Goal: Task Accomplishment & Management: Complete application form

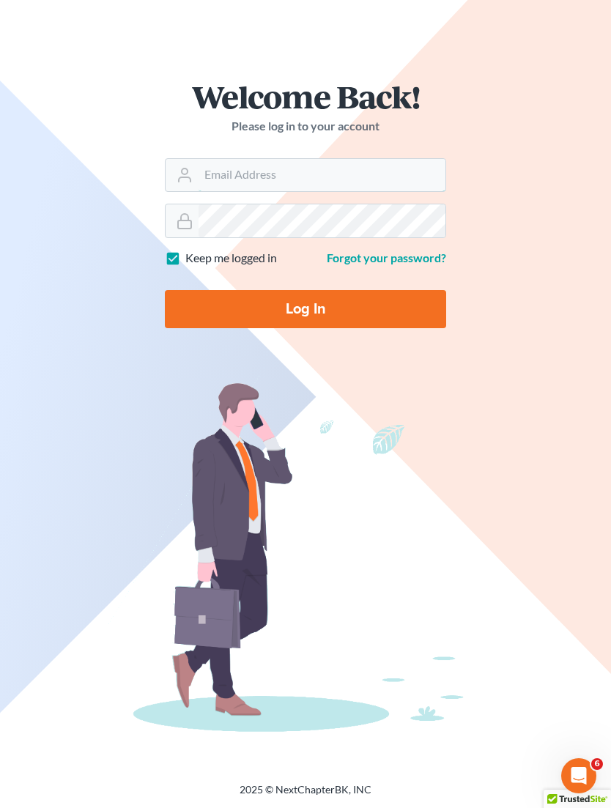
click at [306, 171] on input "Email Address" at bounding box center [321, 175] width 247 height 32
type input "[PERSON_NAME][EMAIL_ADDRESS][DOMAIN_NAME]"
click at [305, 308] on input "Log In" at bounding box center [305, 309] width 281 height 38
type input "Thinking..."
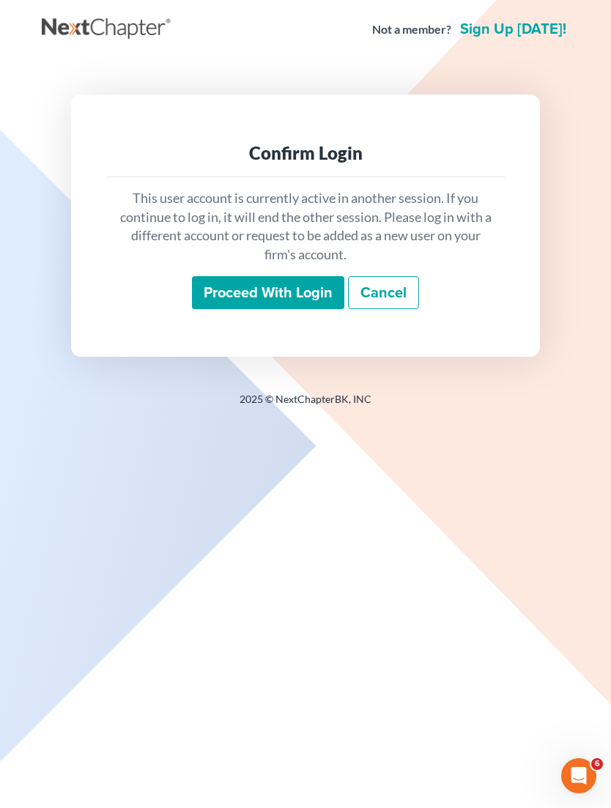
click at [293, 295] on input "Proceed with login" at bounding box center [268, 293] width 152 height 34
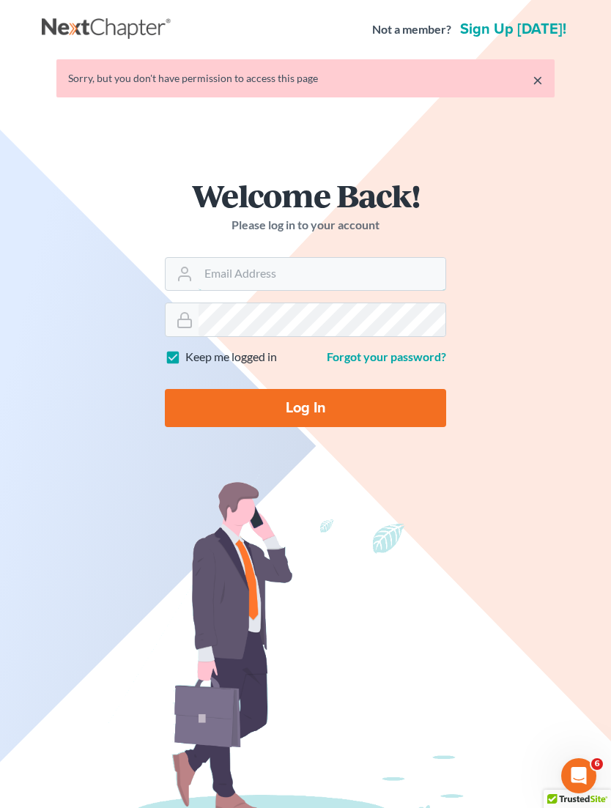
type input "[PERSON_NAME][EMAIL_ADDRESS][DOMAIN_NAME]"
click at [381, 408] on input "Log In" at bounding box center [305, 408] width 281 height 38
type input "Thinking..."
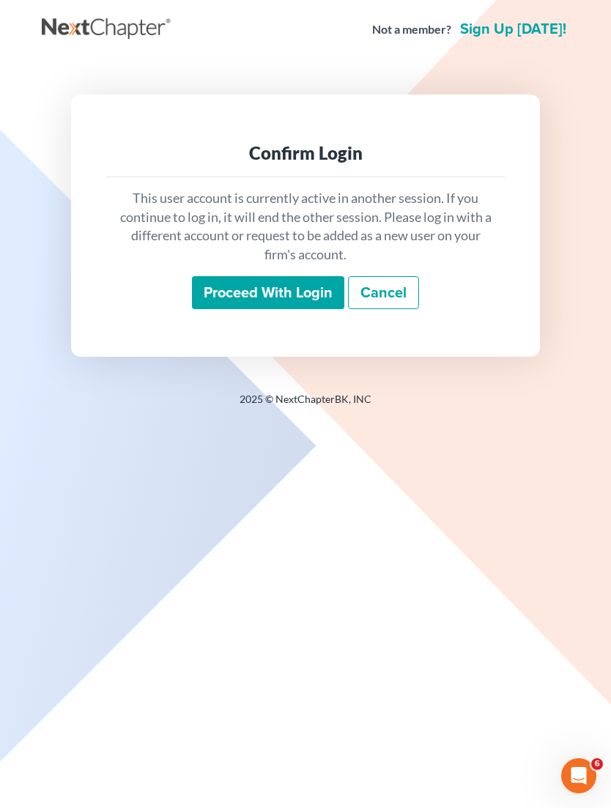
click at [305, 292] on input "Proceed with login" at bounding box center [268, 293] width 152 height 34
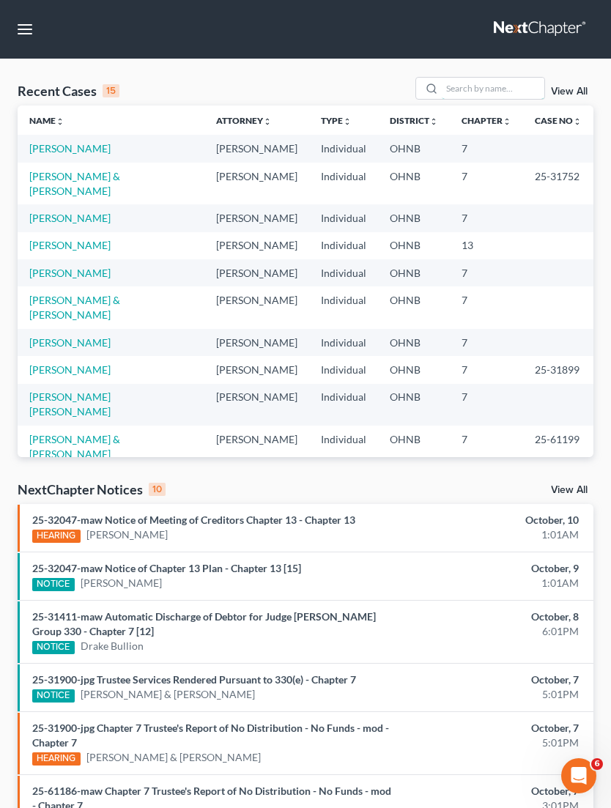
click at [491, 87] on input "search" at bounding box center [493, 88] width 103 height 21
type input "R"
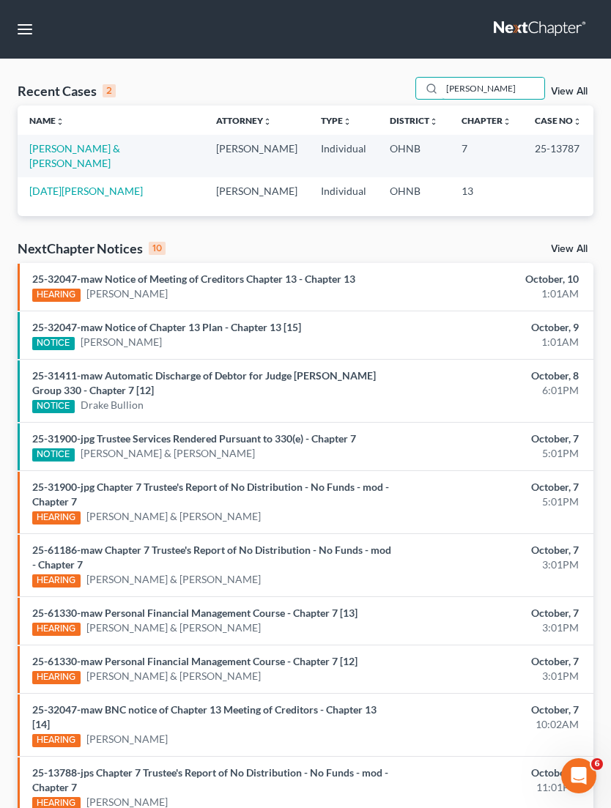
type input "Rosa"
click at [107, 152] on link "Rosa, Lewis & Alicia" at bounding box center [74, 155] width 91 height 27
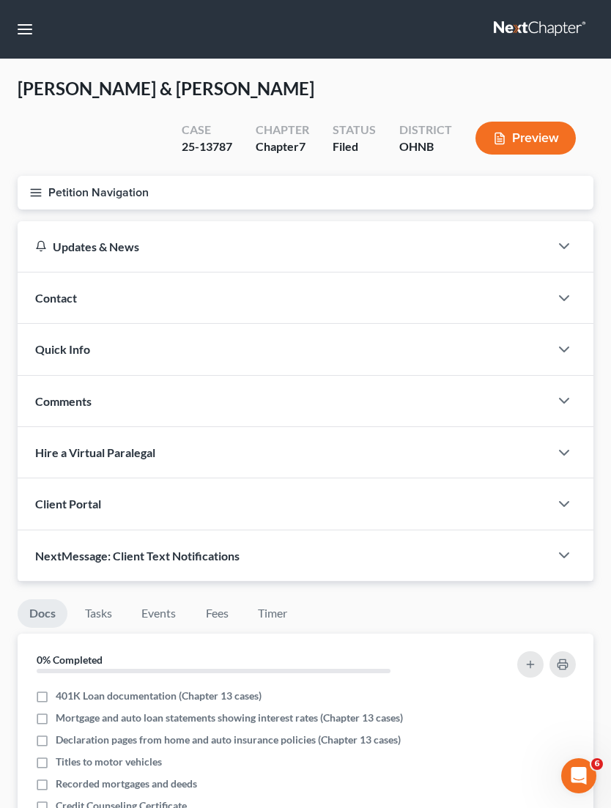
click at [137, 196] on button "Petition Navigation" at bounding box center [306, 193] width 576 height 34
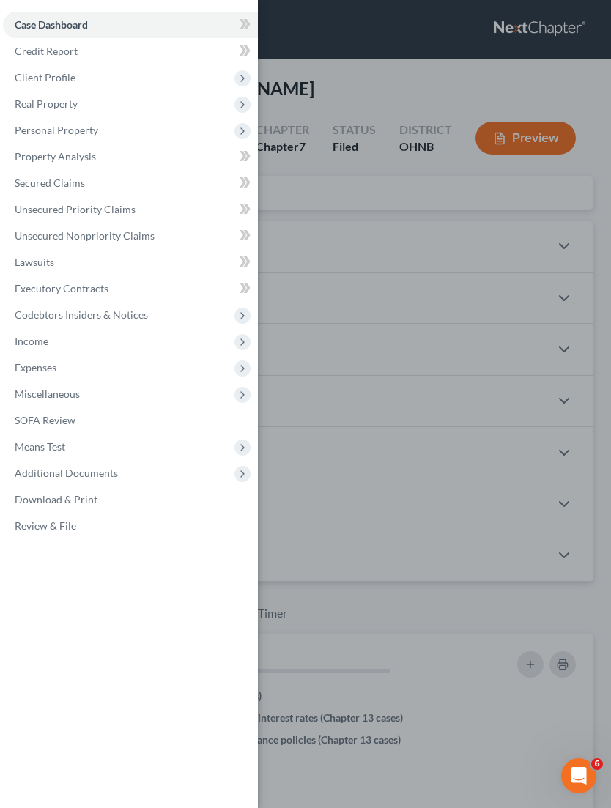
click at [83, 450] on span "Means Test" at bounding box center [130, 447] width 255 height 26
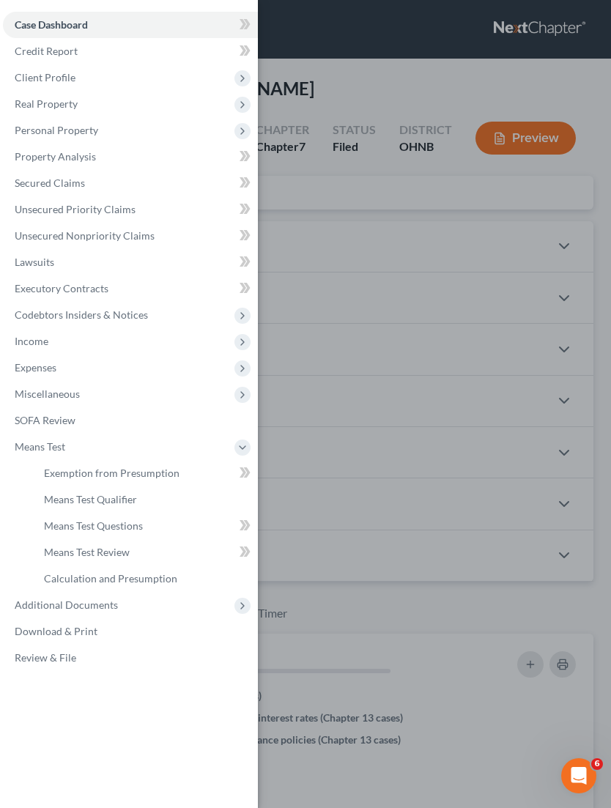
click at [136, 500] on span "Means Test Qualifier" at bounding box center [90, 499] width 93 height 12
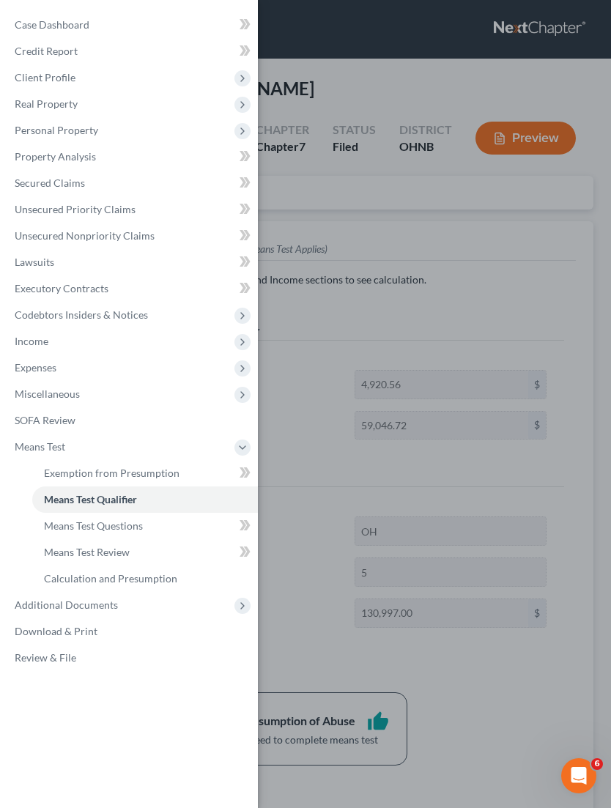
click at [524, 712] on div "Case Dashboard Payments Invoices Payments Payments Credit Report Client Profile" at bounding box center [305, 404] width 611 height 808
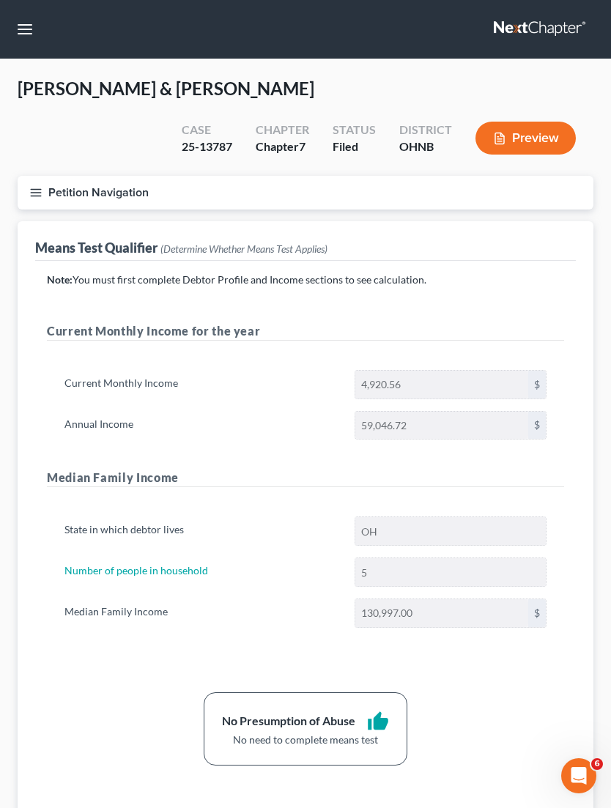
click at [44, 192] on button "Petition Navigation" at bounding box center [306, 193] width 576 height 34
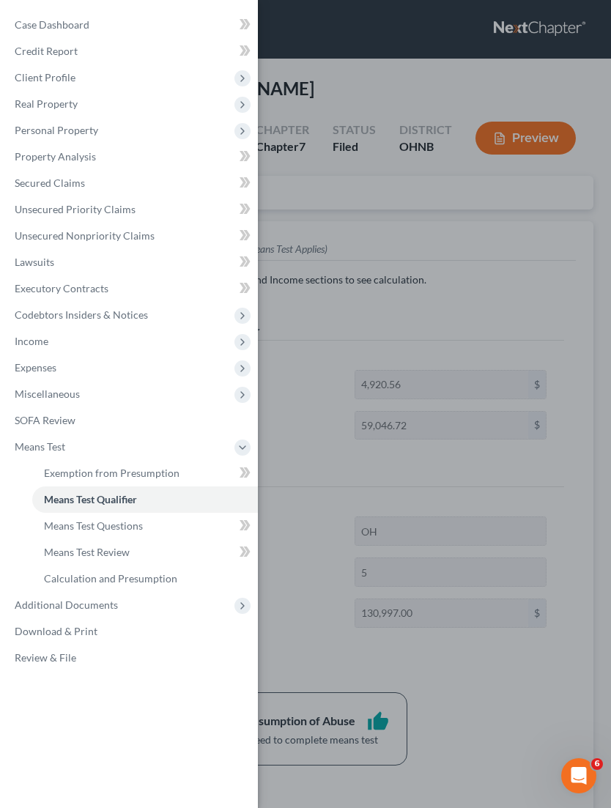
click at [105, 160] on link "Property Analysis" at bounding box center [130, 157] width 255 height 26
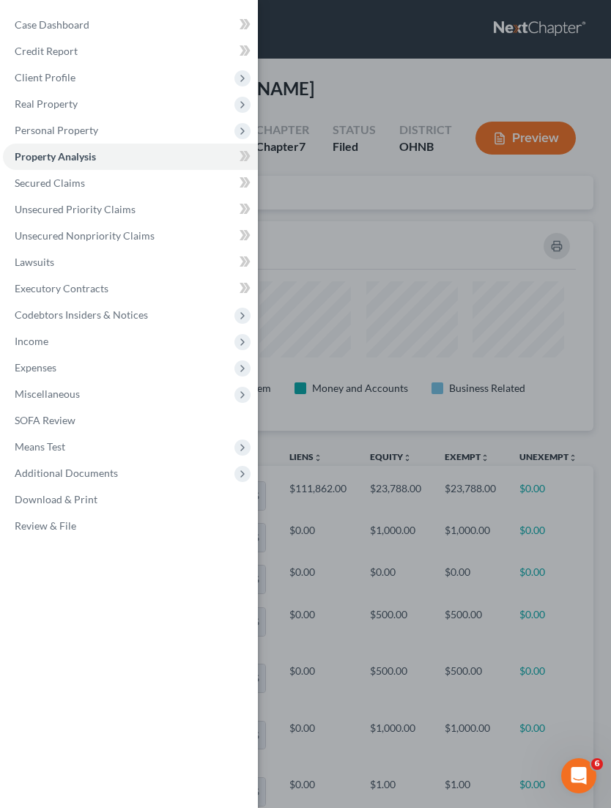
scroll to position [209, 576]
click at [558, 635] on div "Case Dashboard Payments Invoices Payments Payments Credit Report Client Profile" at bounding box center [305, 404] width 611 height 808
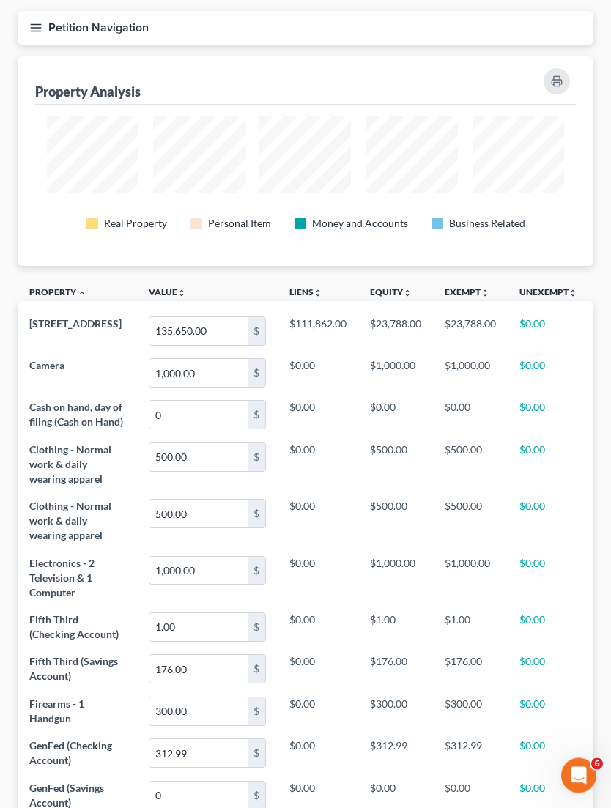
scroll to position [163, 0]
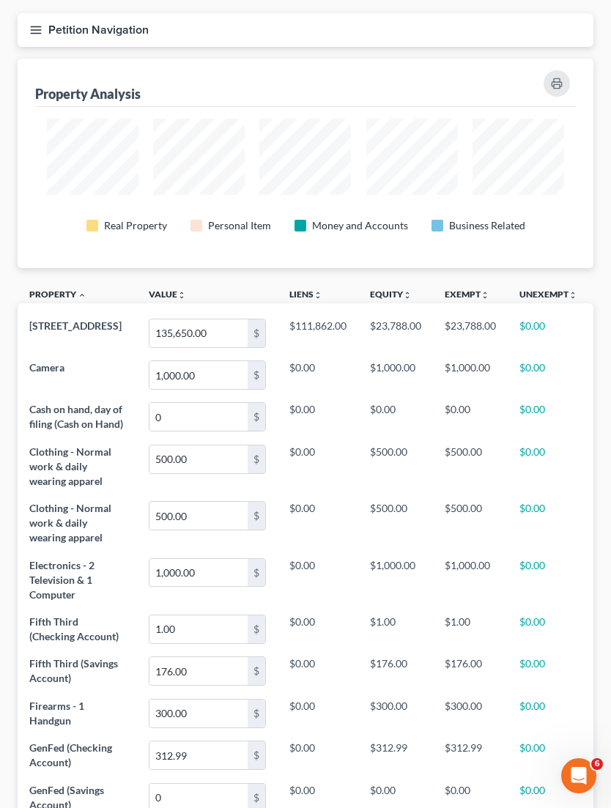
click at [122, 26] on button "Petition Navigation" at bounding box center [306, 30] width 576 height 34
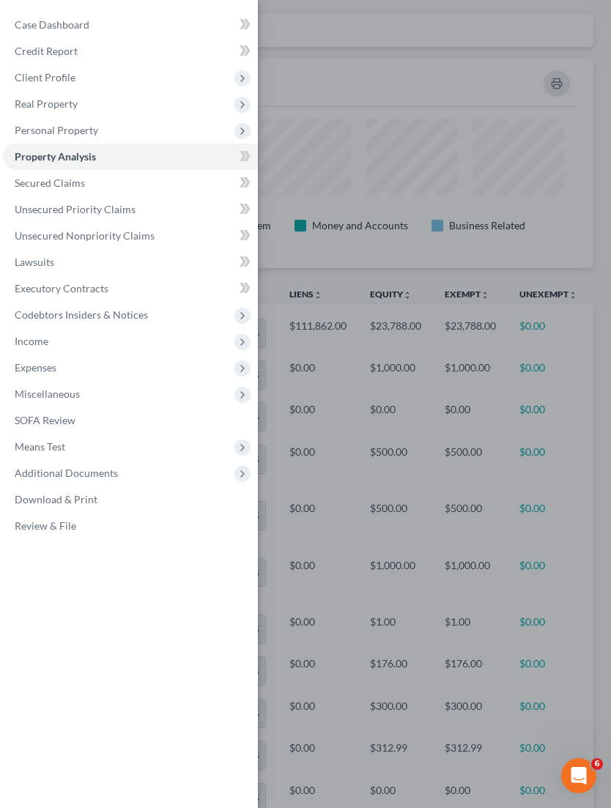
click at [118, 130] on span "Personal Property" at bounding box center [130, 130] width 255 height 26
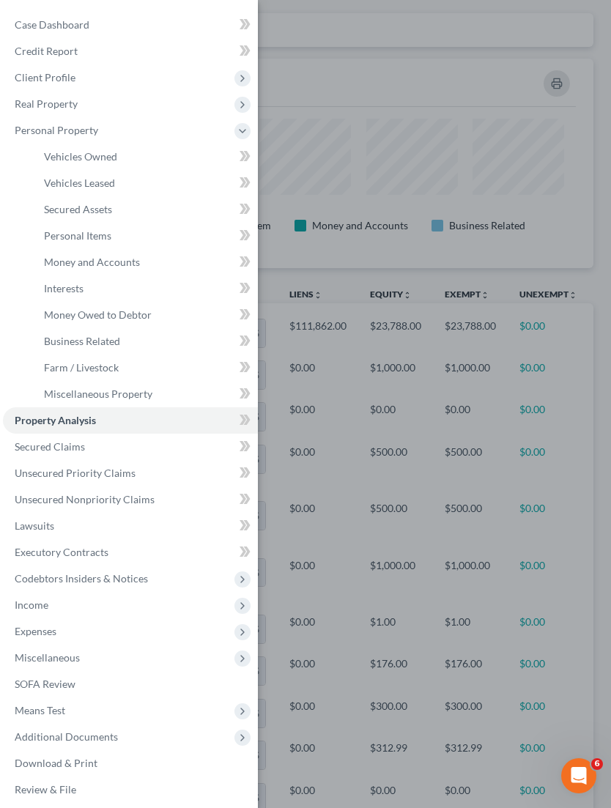
click at [118, 341] on span "Business Related" at bounding box center [82, 341] width 76 height 12
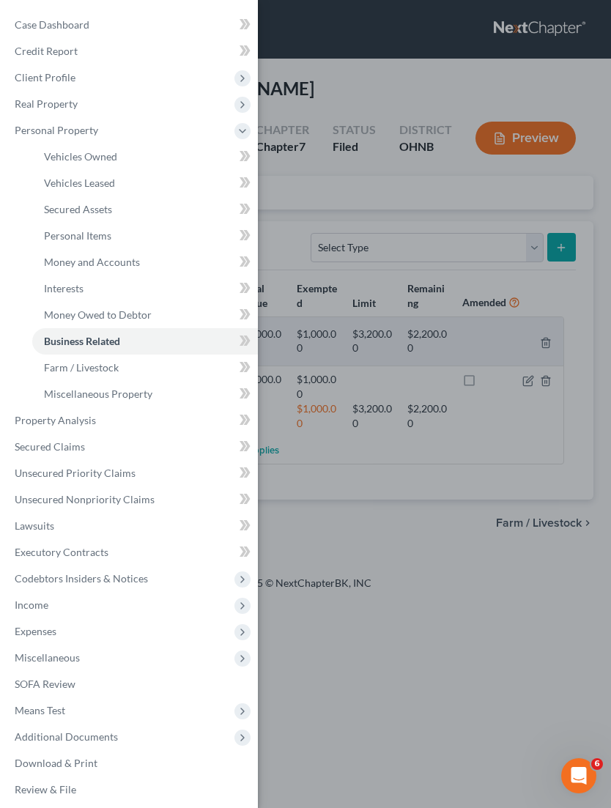
click at [453, 615] on div "Case Dashboard Payments Invoices Payments Payments Credit Report Client Profile" at bounding box center [305, 404] width 611 height 808
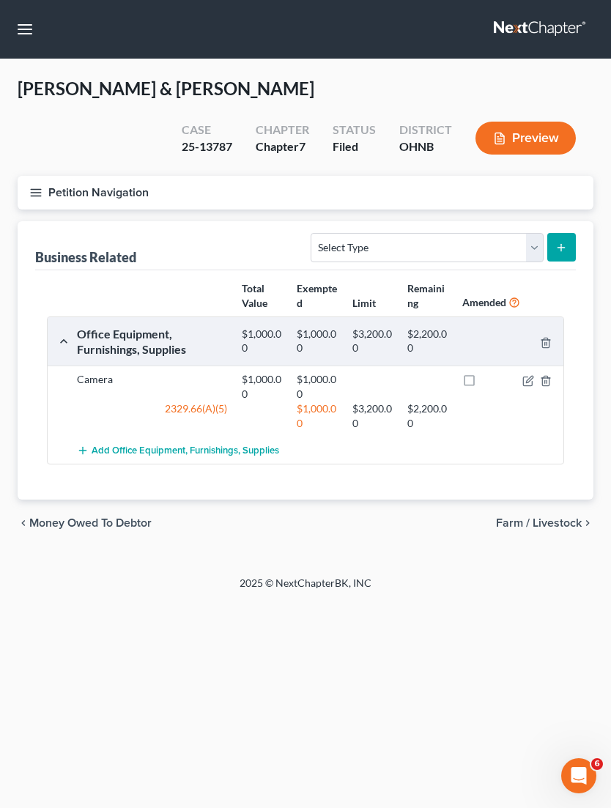
click at [28, 34] on button "button" at bounding box center [25, 29] width 26 height 26
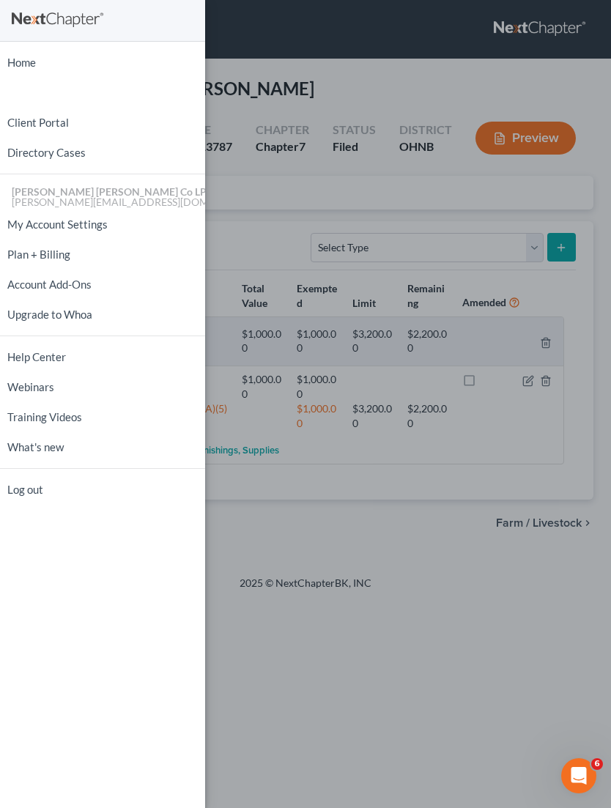
click at [323, 59] on div "Home New Case Client Portal Directory Cases Wisehart Wright Co LPA dba Wisehart…" at bounding box center [305, 404] width 611 height 808
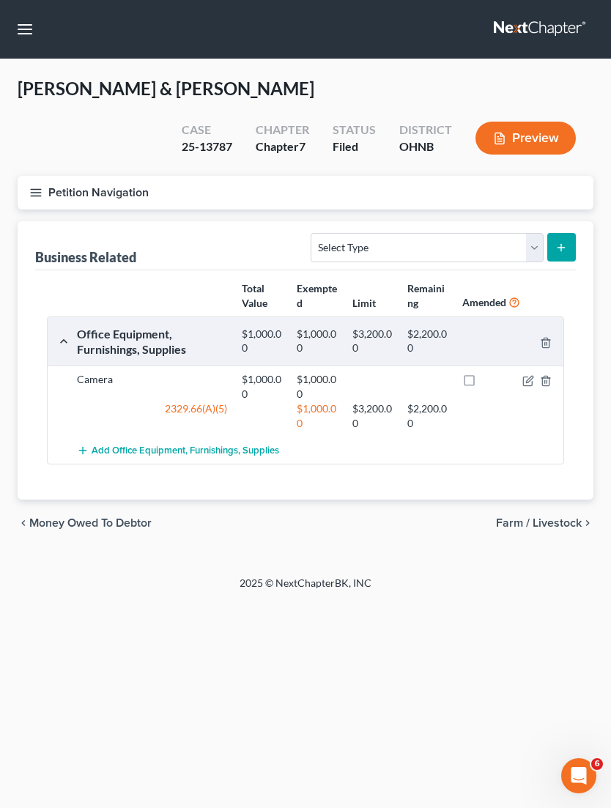
click at [42, 189] on icon "button" at bounding box center [35, 192] width 13 height 13
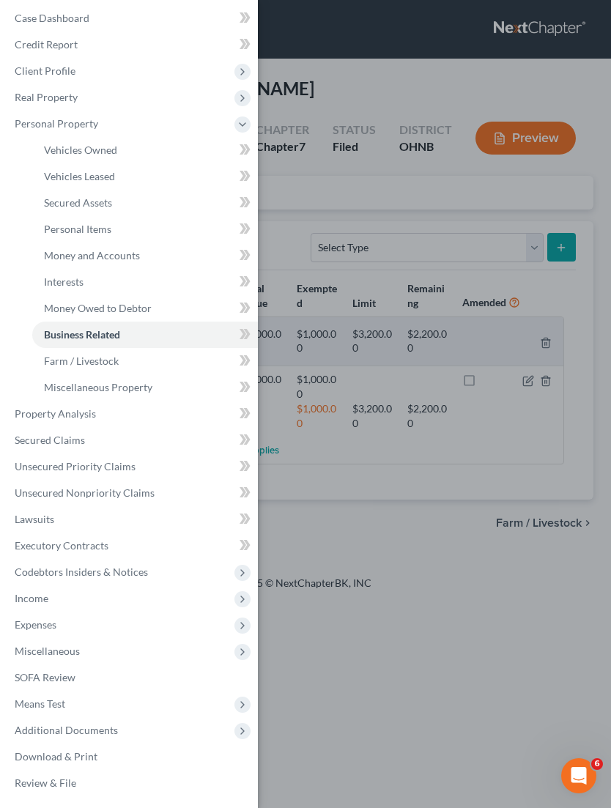
scroll to position [7, 0]
click at [122, 735] on span "Additional Documents" at bounding box center [130, 730] width 255 height 26
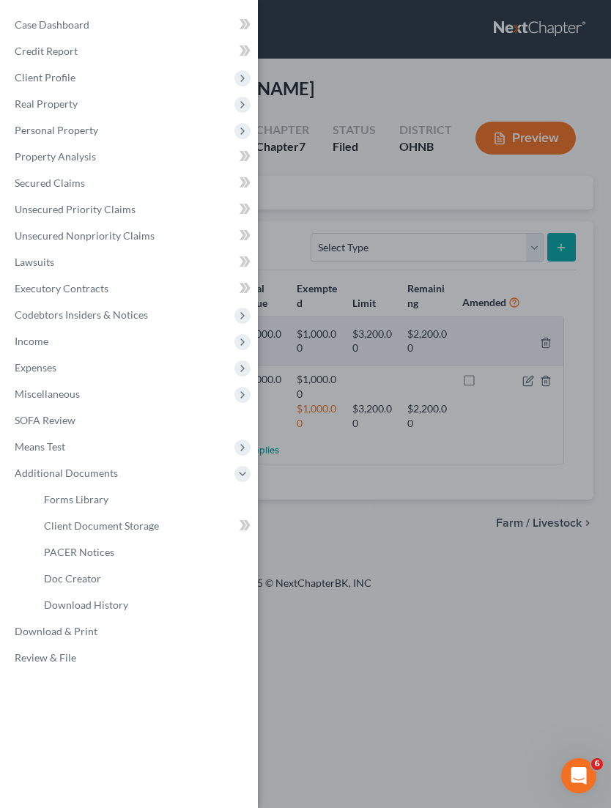
scroll to position [0, 0]
click at [138, 558] on link "PACER Notices" at bounding box center [145, 552] width 226 height 26
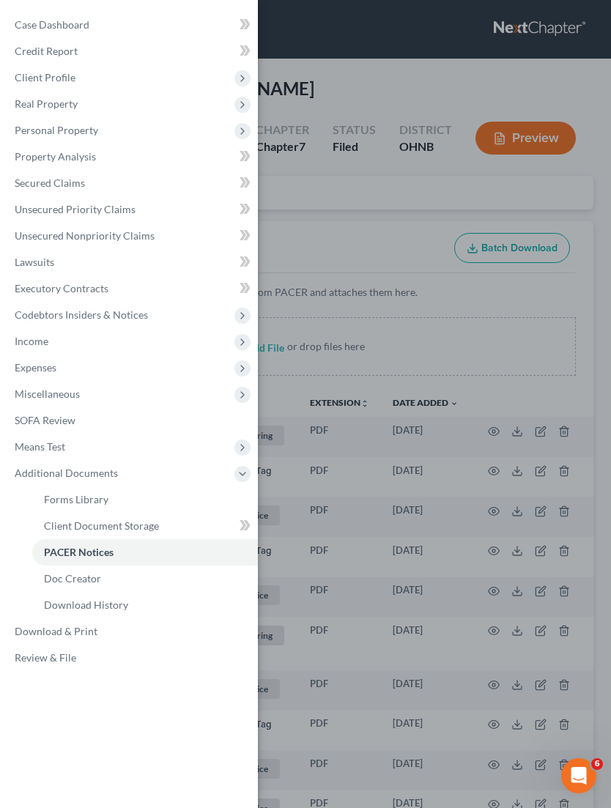
click at [586, 294] on div "Case Dashboard Payments Invoices Payments Payments Credit Report Client Profile" at bounding box center [305, 404] width 611 height 808
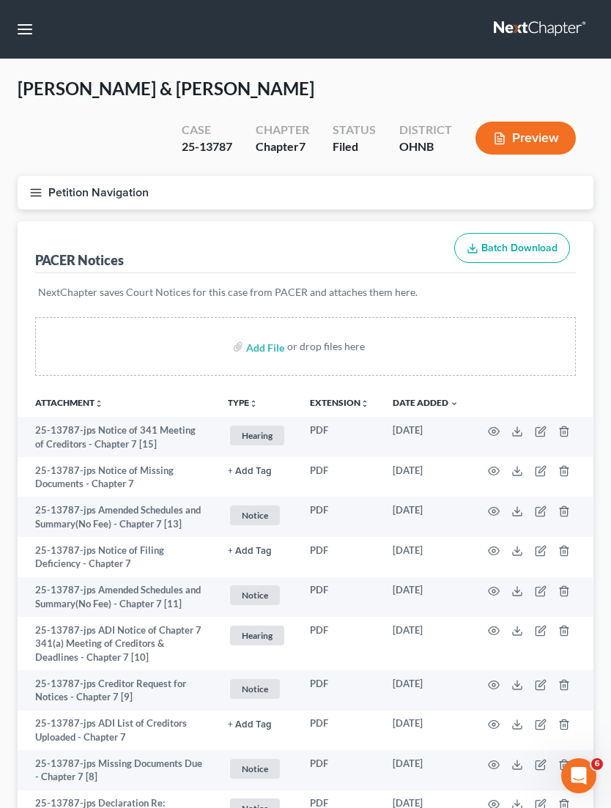
click at [492, 430] on circle "button" at bounding box center [493, 431] width 3 height 3
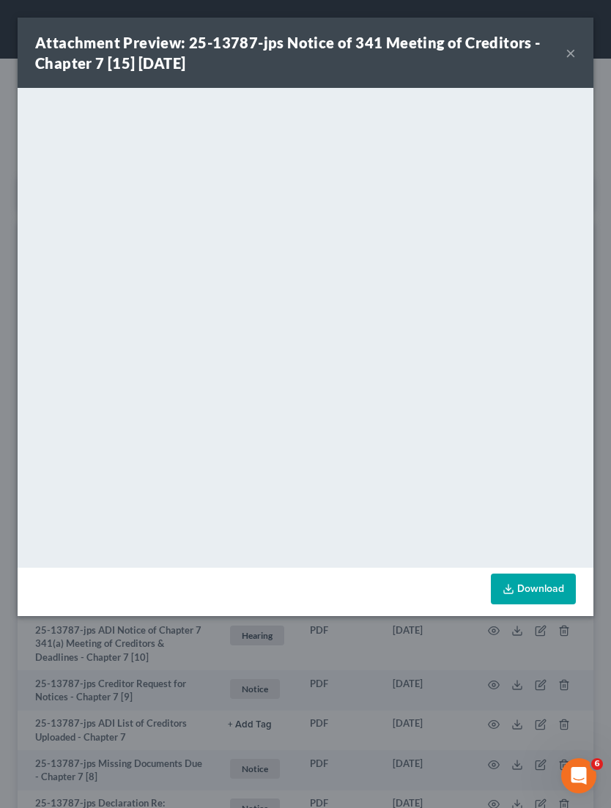
click at [563, 54] on div "Attachment Preview: 25-13787-jps Notice of 341 Meeting of Creditors - Chapter 7…" at bounding box center [300, 52] width 530 height 41
click at [568, 62] on button "×" at bounding box center [570, 53] width 10 height 18
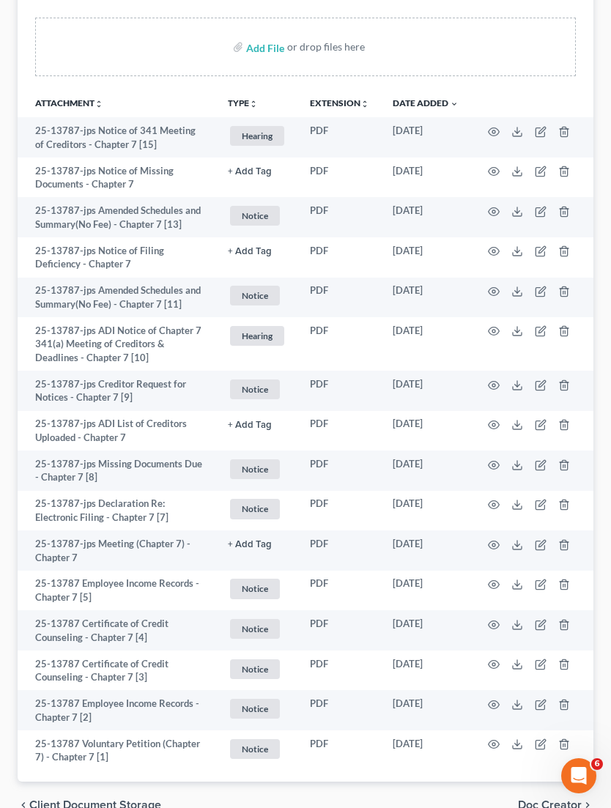
scroll to position [299, 0]
click at [491, 540] on icon "button" at bounding box center [494, 546] width 12 height 12
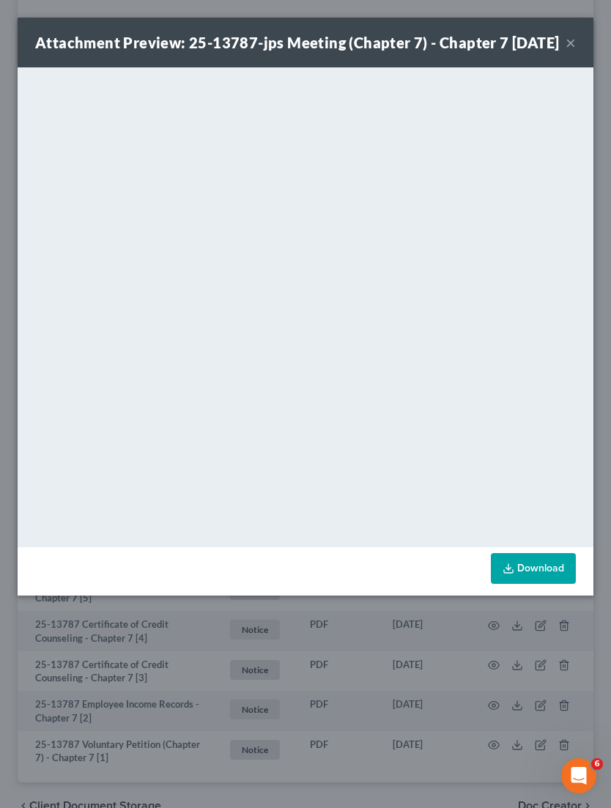
click at [567, 49] on button "×" at bounding box center [570, 43] width 10 height 18
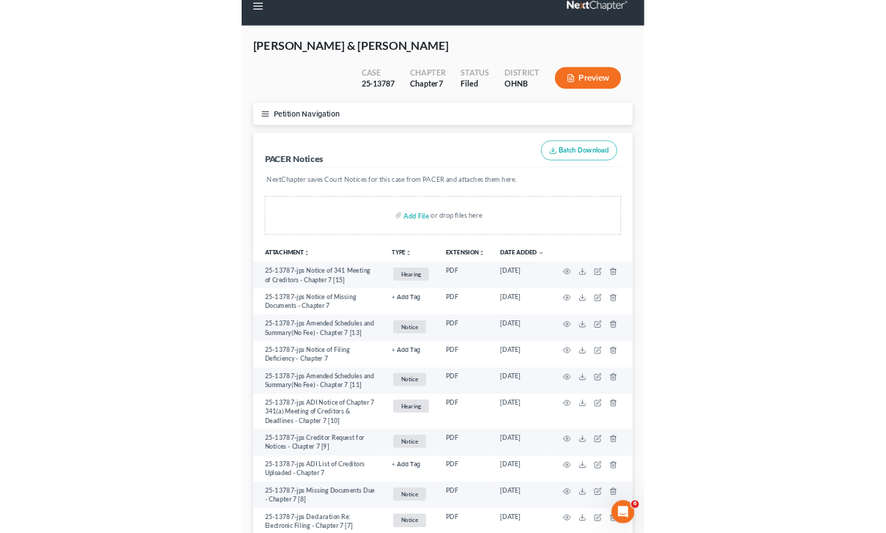
scroll to position [0, 0]
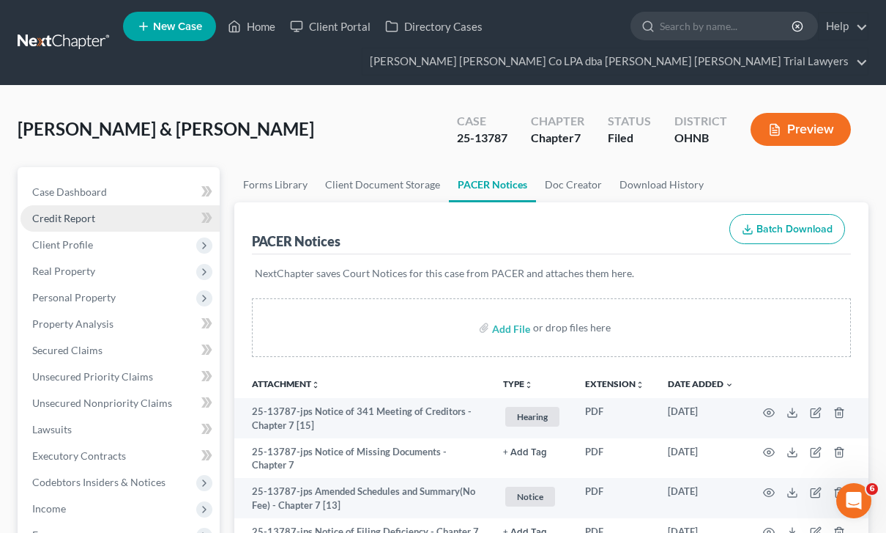
click at [107, 219] on link "Credit Report" at bounding box center [120, 218] width 199 height 26
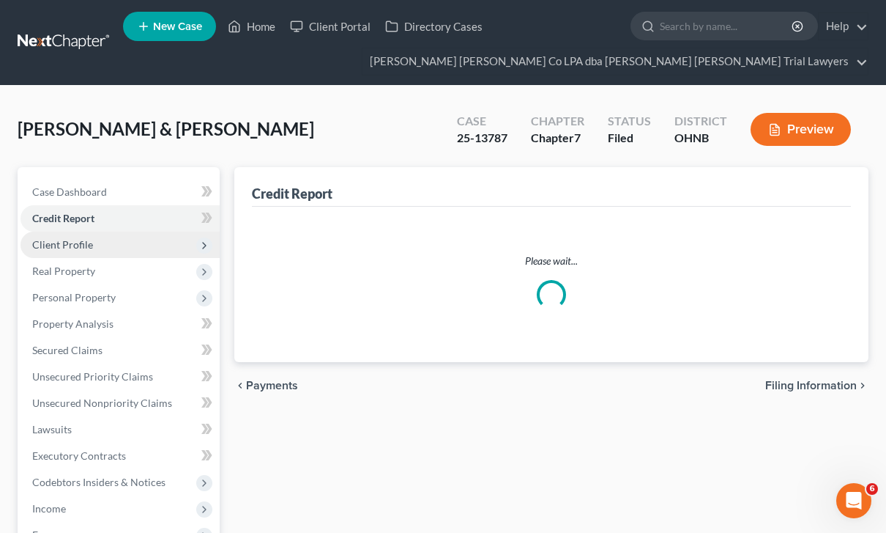
click at [111, 242] on span "Client Profile" at bounding box center [120, 244] width 199 height 26
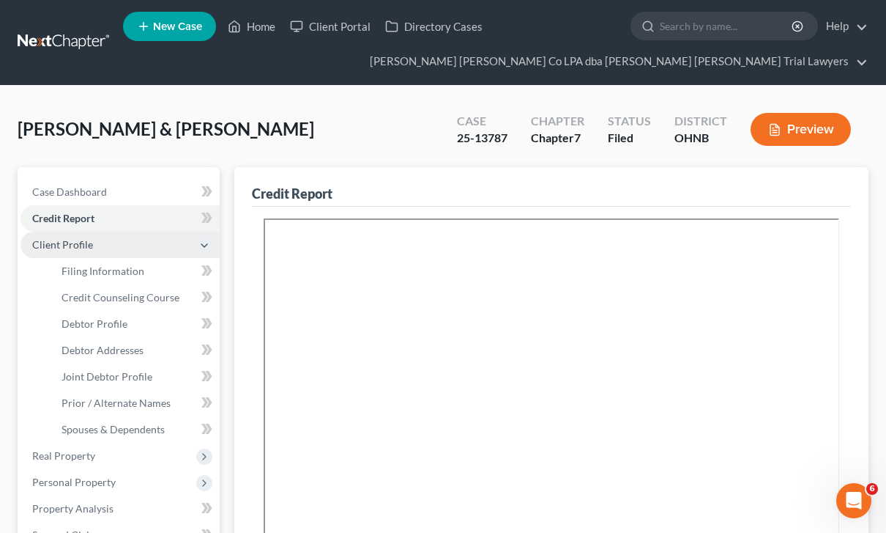
scroll to position [15, 0]
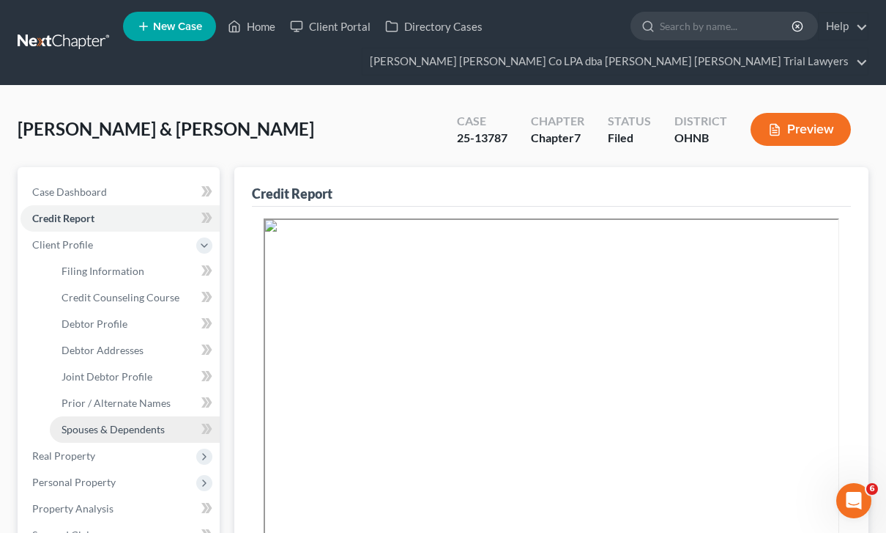
click at [150, 437] on link "Spouses & Dependents" at bounding box center [135, 429] width 170 height 26
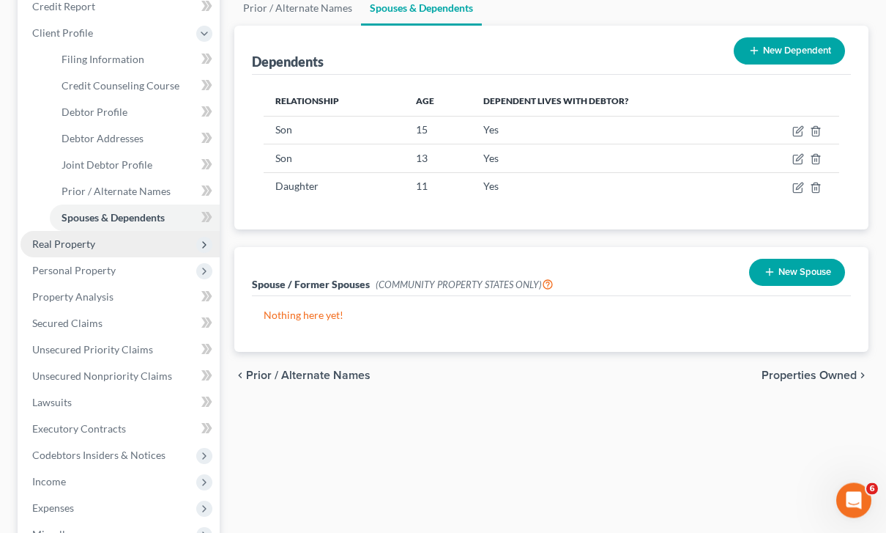
click at [127, 246] on span "Real Property" at bounding box center [120, 244] width 199 height 26
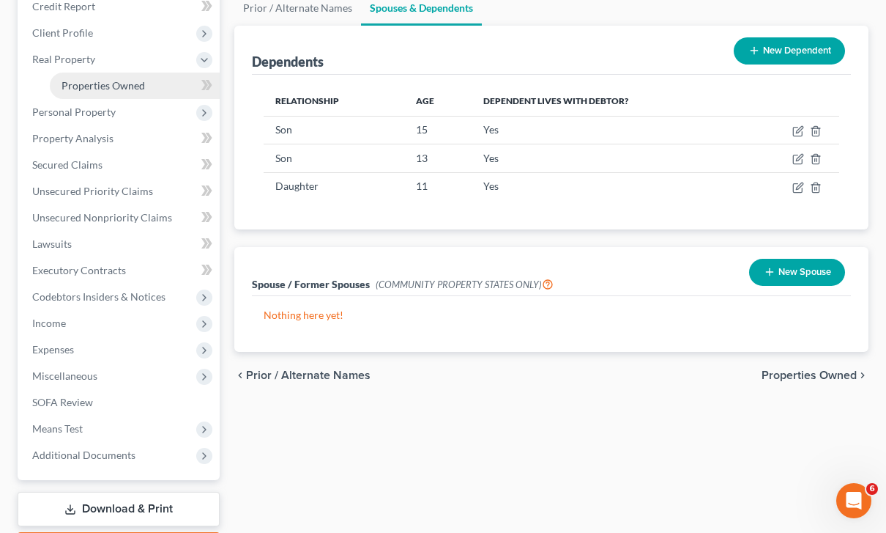
click at [157, 92] on link "Properties Owned" at bounding box center [135, 86] width 170 height 26
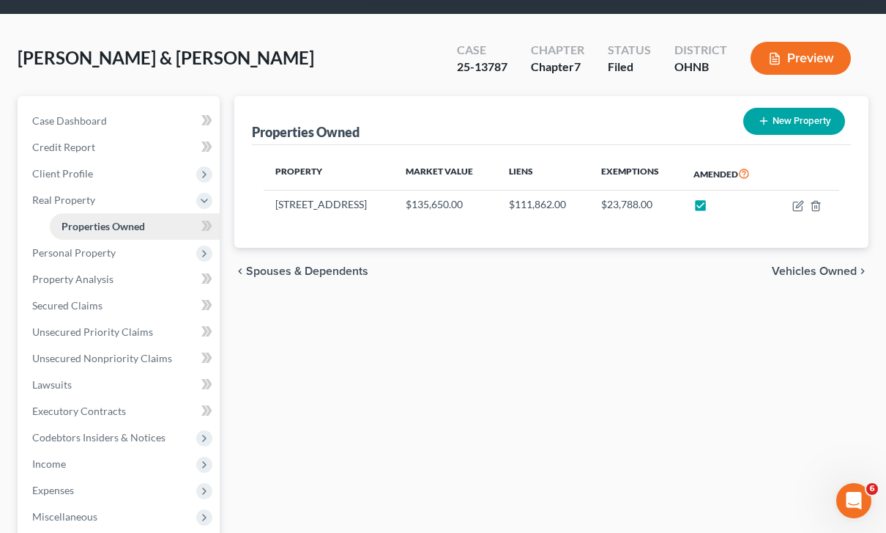
scroll to position [81, 0]
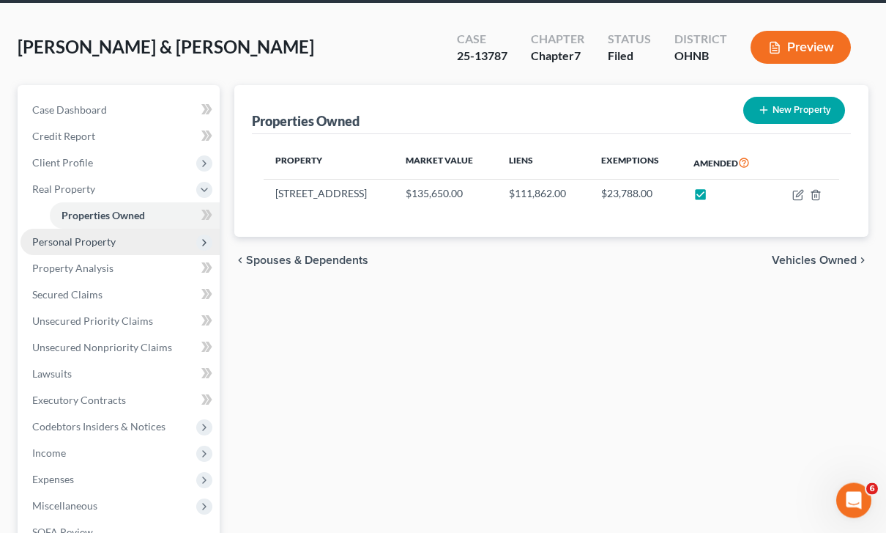
click at [119, 245] on span "Personal Property" at bounding box center [120, 242] width 199 height 26
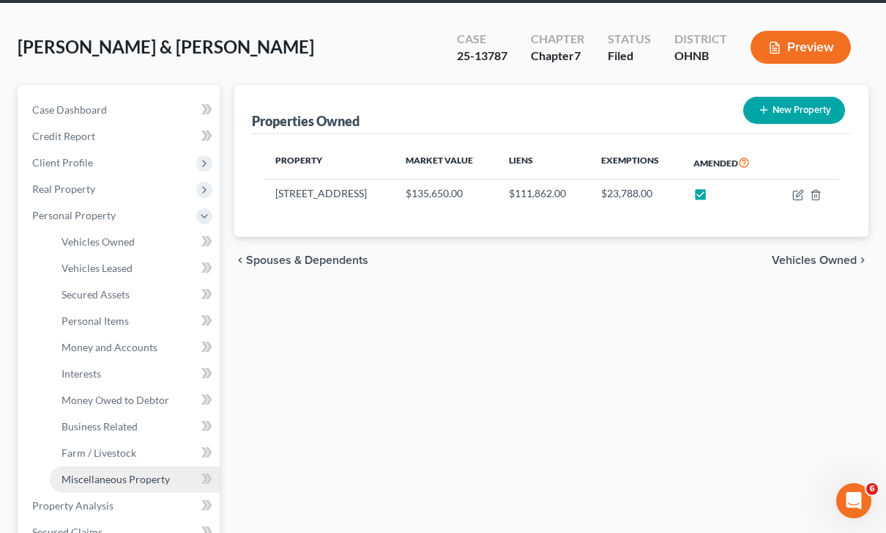
click at [157, 483] on span "Miscellaneous Property" at bounding box center [116, 478] width 108 height 12
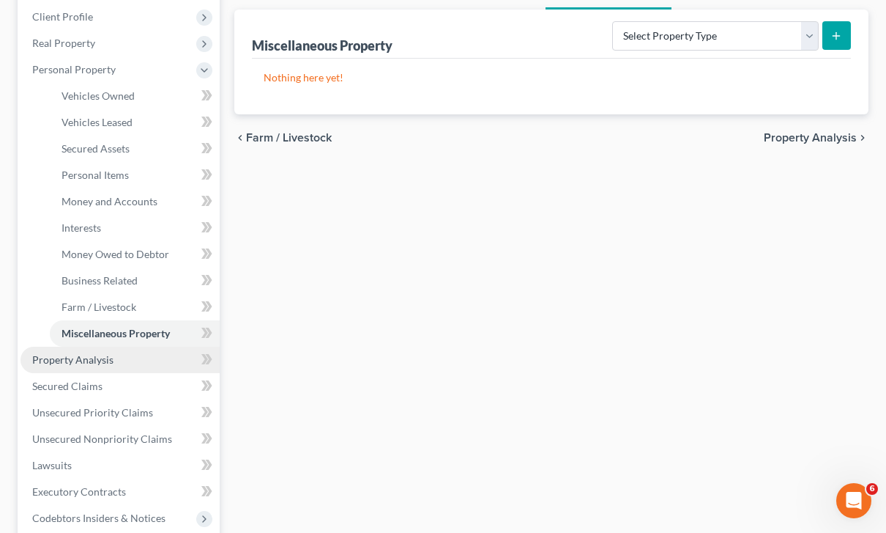
click at [111, 362] on span "Property Analysis" at bounding box center [72, 359] width 81 height 12
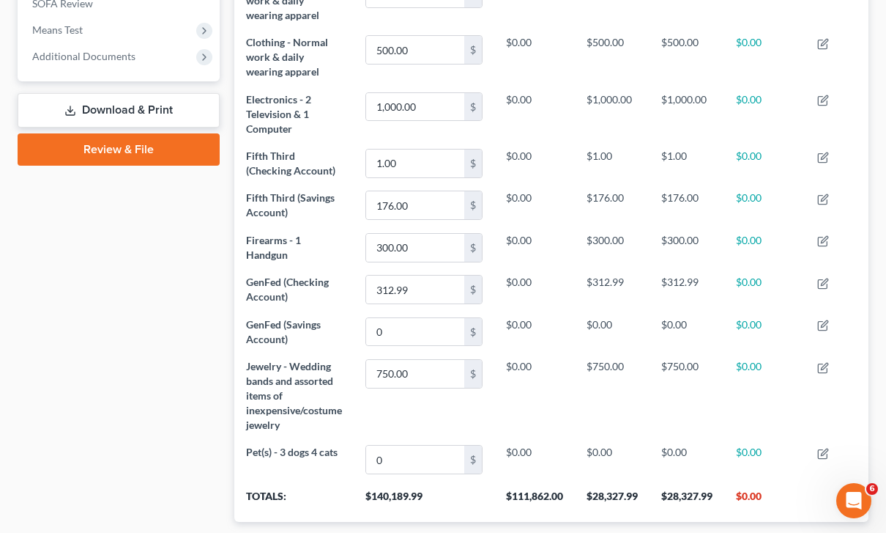
scroll to position [627, 0]
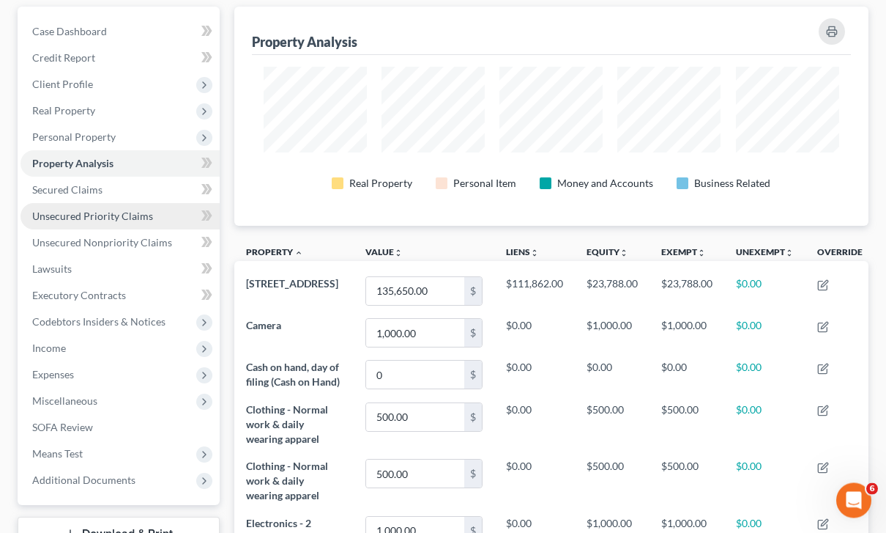
click at [110, 204] on link "Unsecured Priority Claims" at bounding box center [120, 217] width 199 height 26
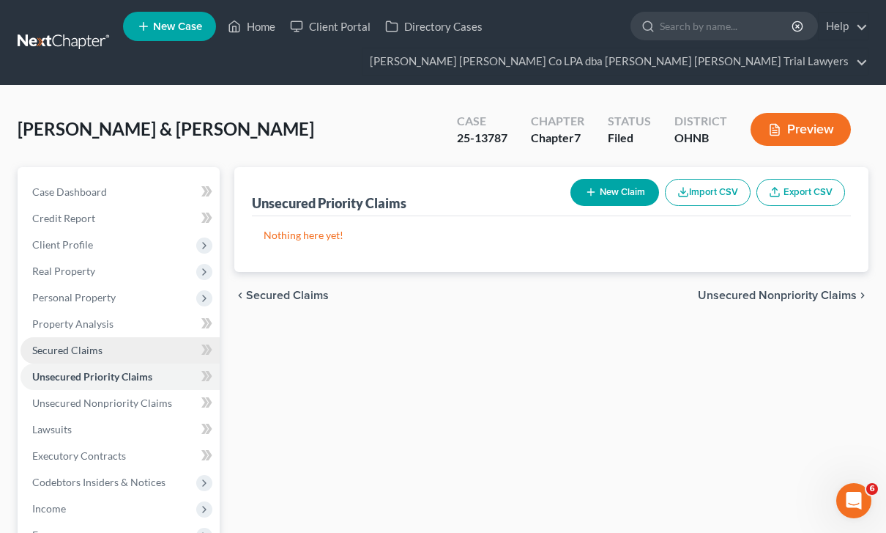
click at [100, 352] on span "Secured Claims" at bounding box center [67, 350] width 70 height 12
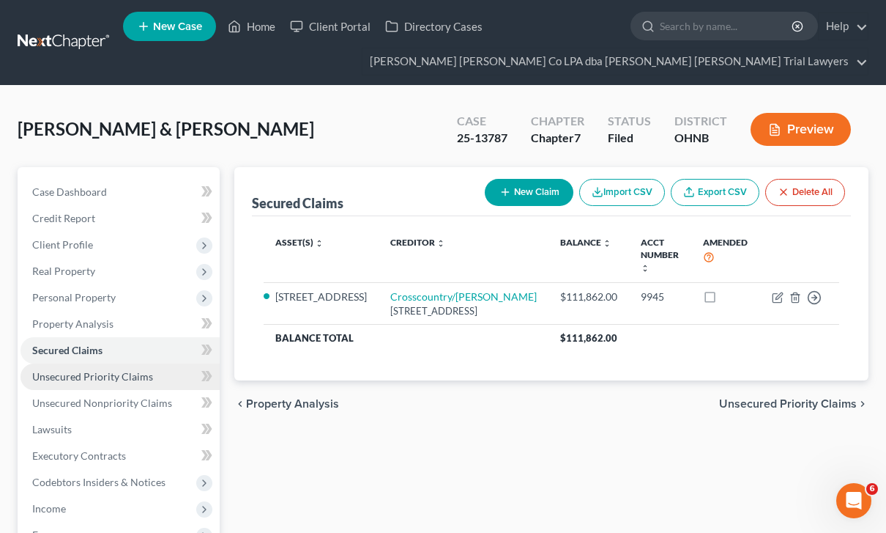
click at [128, 383] on link "Unsecured Priority Claims" at bounding box center [120, 376] width 199 height 26
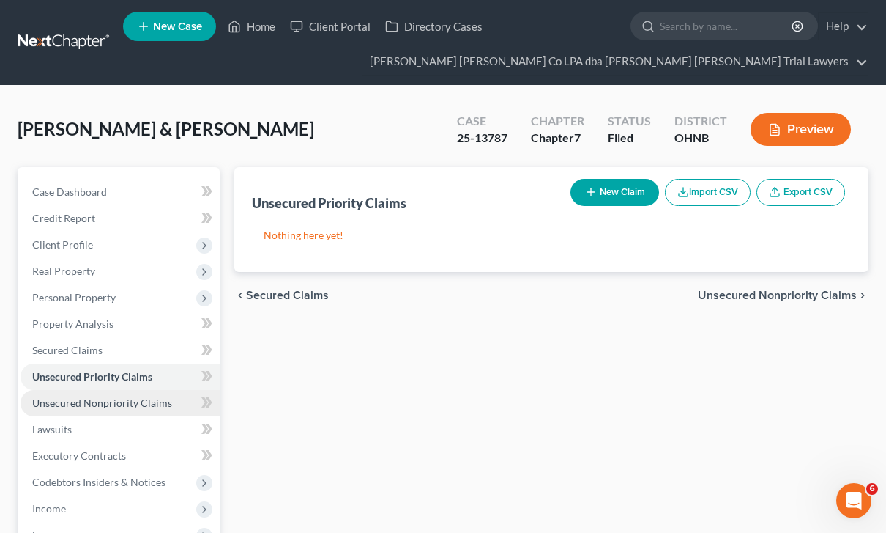
click at [138, 403] on span "Unsecured Nonpriority Claims" at bounding box center [102, 402] width 140 height 12
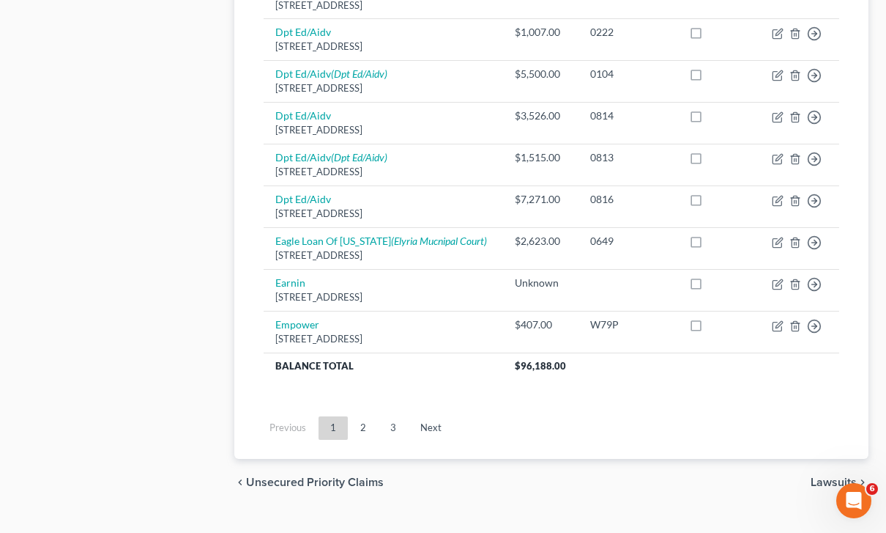
scroll to position [1158, 0]
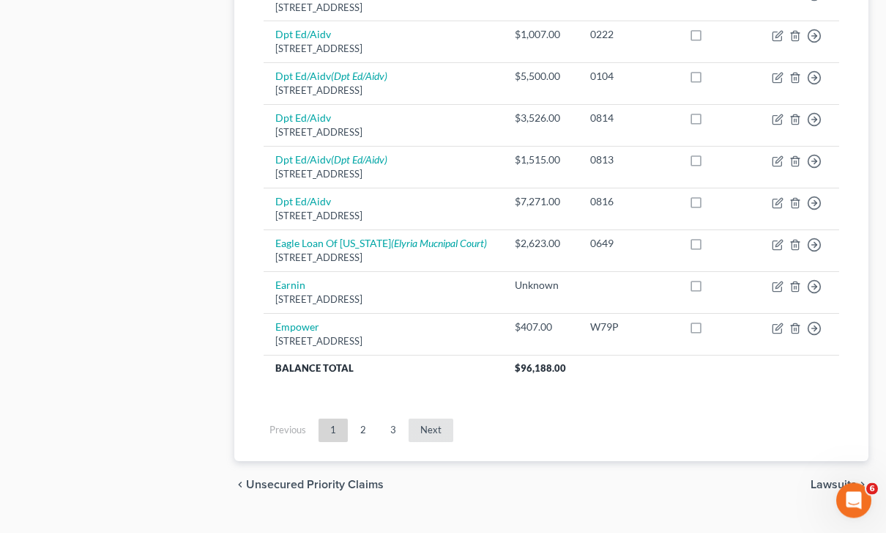
click at [442, 442] on link "Next" at bounding box center [431, 430] width 45 height 23
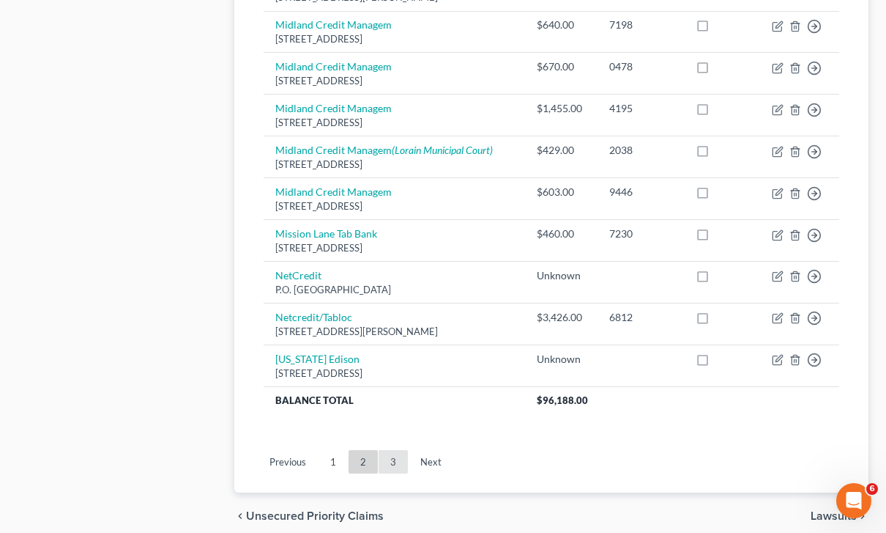
click at [403, 450] on link "3" at bounding box center [393, 461] width 29 height 23
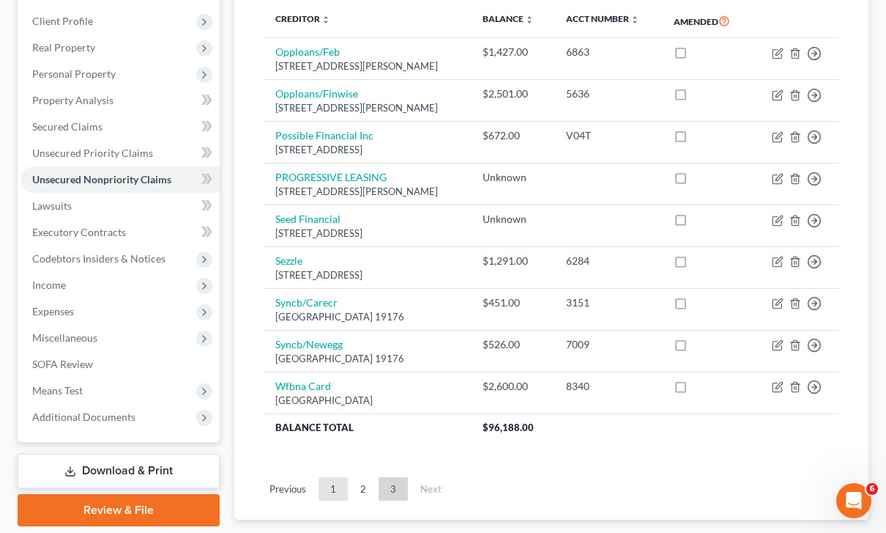
click at [335, 486] on link "1" at bounding box center [333, 488] width 29 height 23
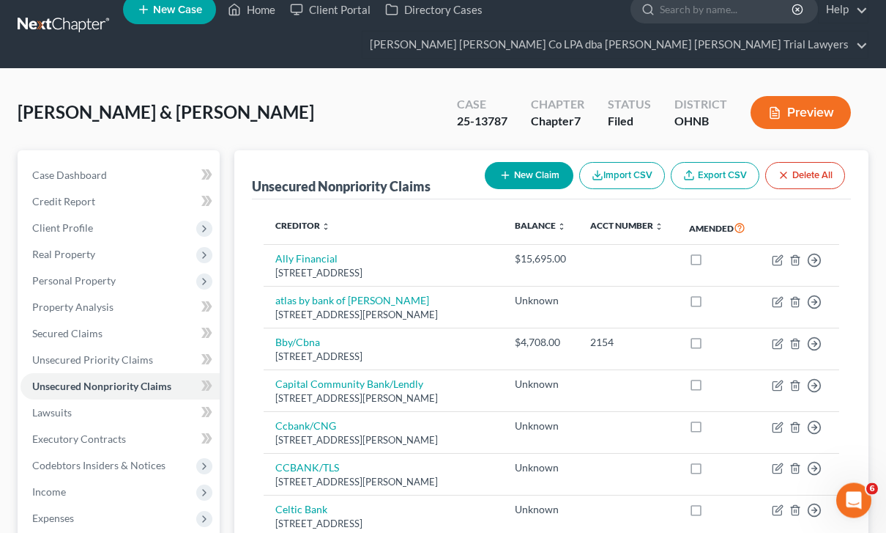
scroll to position [62, 0]
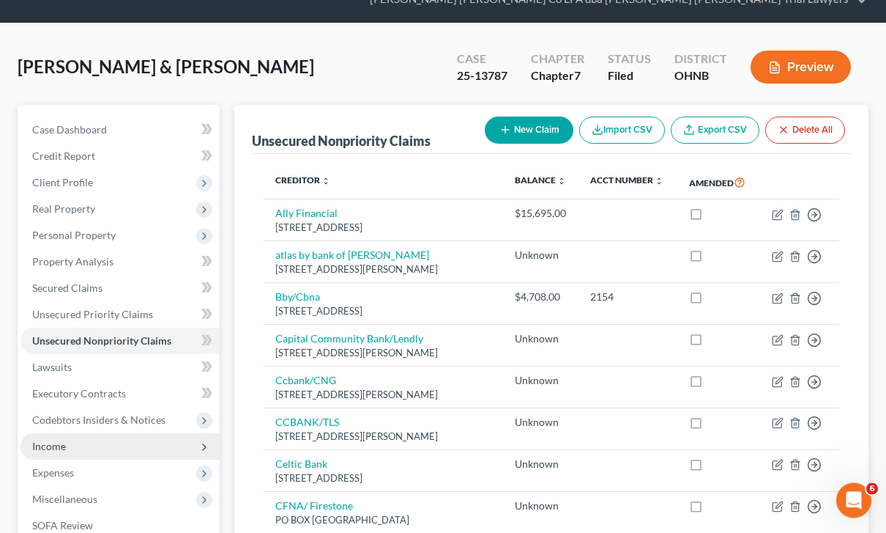
click at [97, 440] on span "Income" at bounding box center [120, 447] width 199 height 26
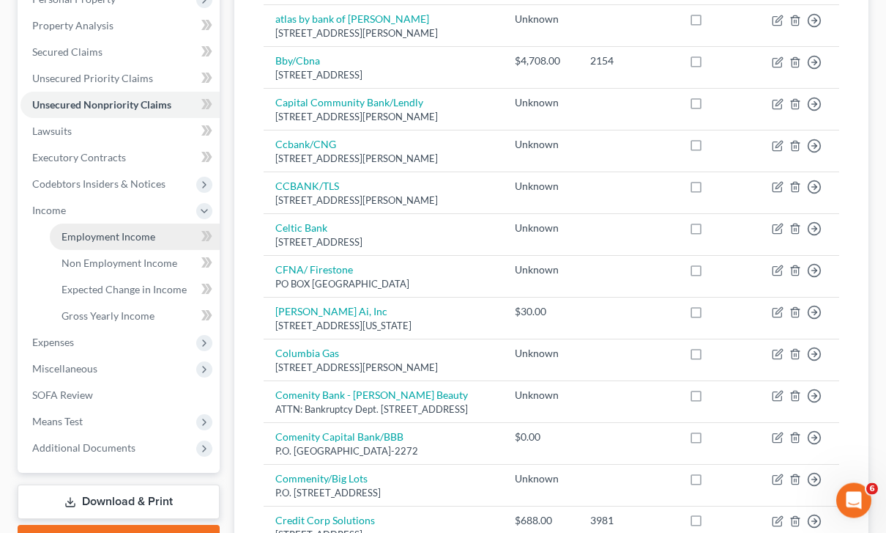
click at [163, 240] on link "Employment Income" at bounding box center [135, 237] width 170 height 26
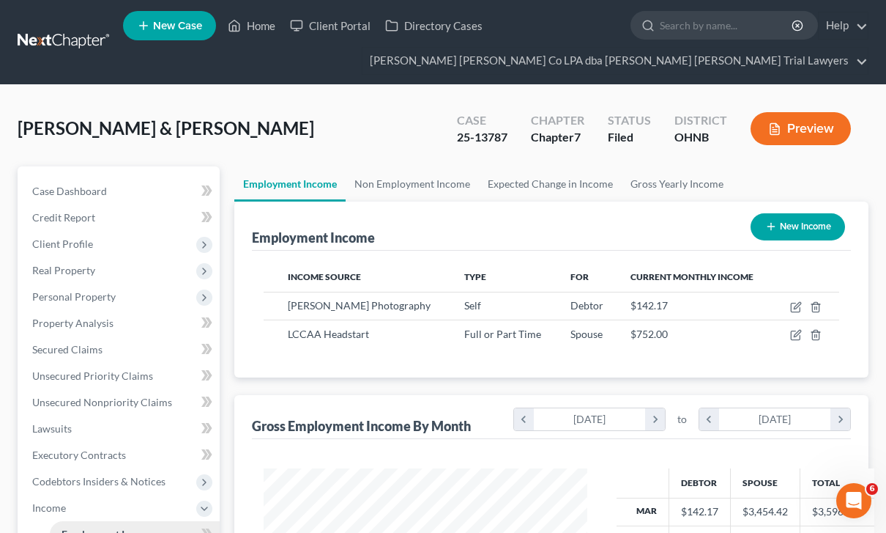
scroll to position [262, 353]
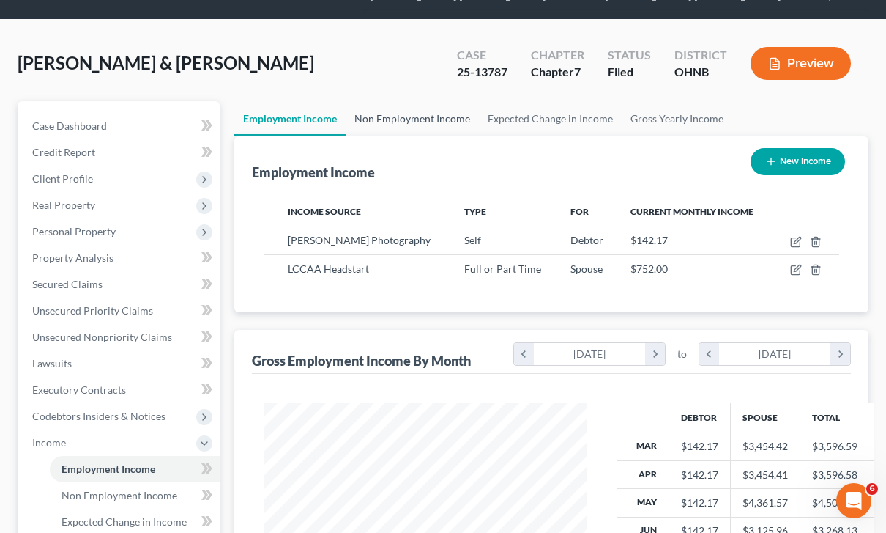
click at [442, 115] on link "Non Employment Income" at bounding box center [412, 118] width 133 height 35
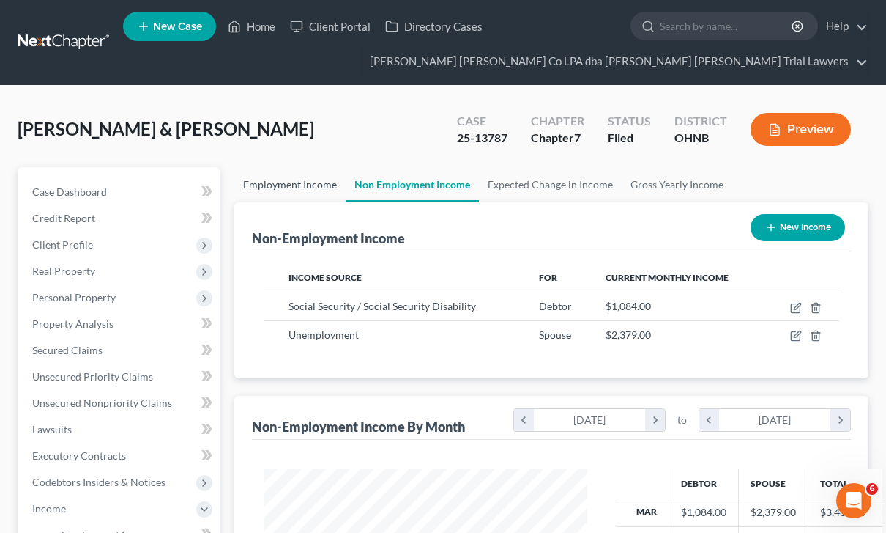
click at [315, 190] on link "Employment Income" at bounding box center [289, 184] width 111 height 35
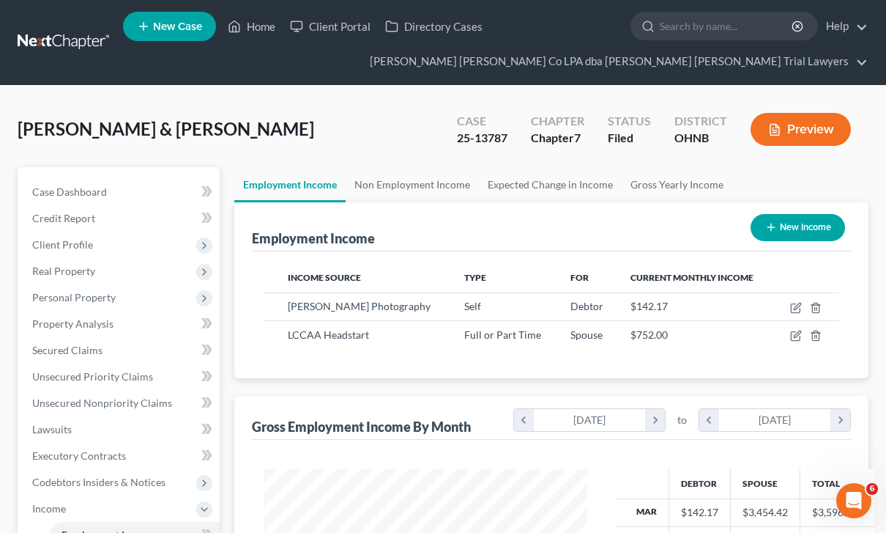
scroll to position [732209, 732118]
click at [593, 59] on link "Wisehart Wright Co LPA dba Wisehart Wright Trial Lawyers" at bounding box center [615, 61] width 505 height 26
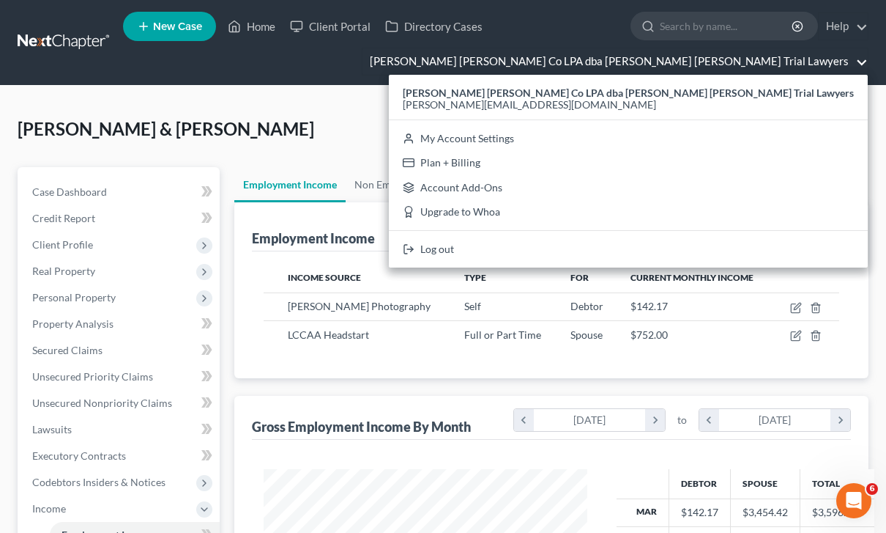
scroll to position [48, 0]
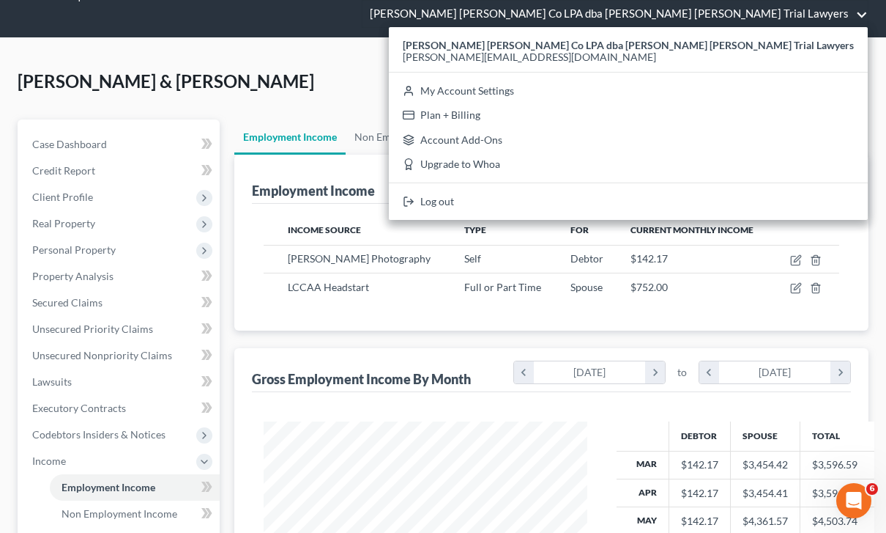
click at [376, 72] on div "Rosa, Lewis & Alicia Upgraded Case 25-13787 Chapter Chapter 7 Status Filed Dist…" at bounding box center [443, 88] width 851 height 64
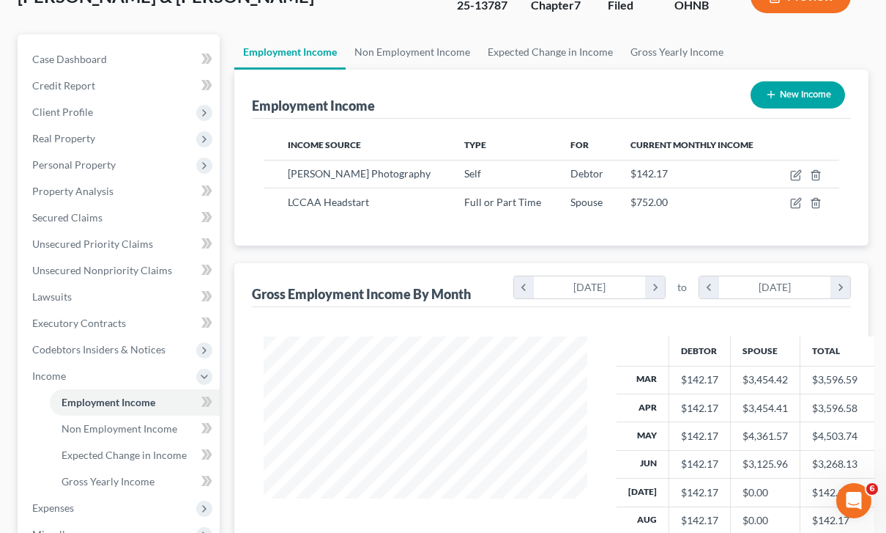
scroll to position [130, 0]
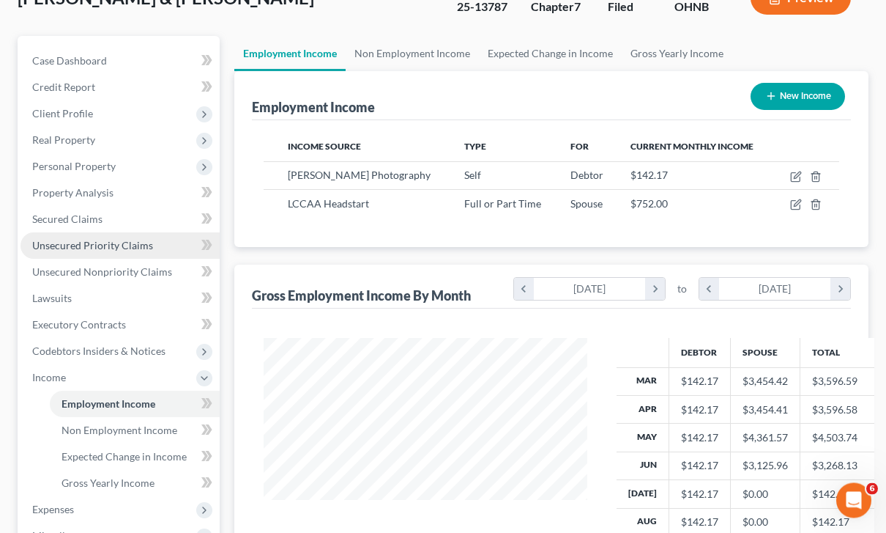
click at [151, 244] on link "Unsecured Priority Claims" at bounding box center [120, 246] width 199 height 26
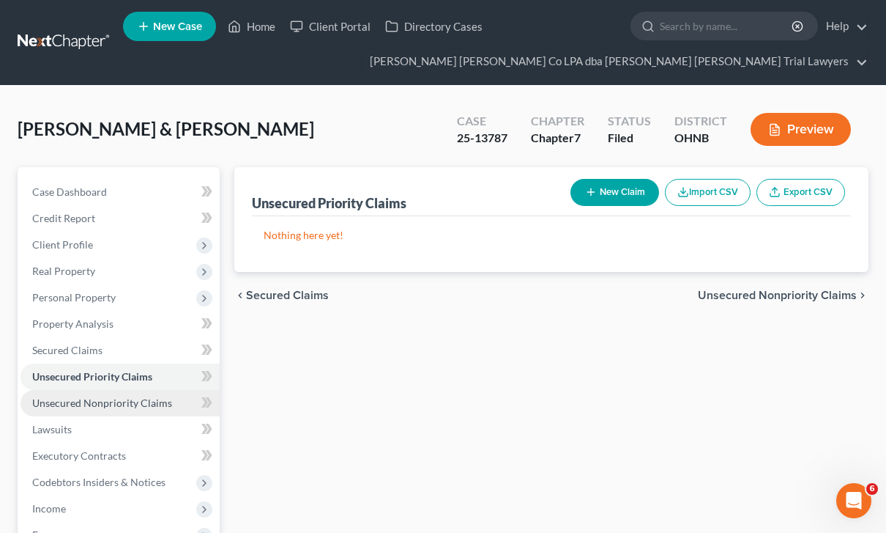
click at [161, 408] on link "Unsecured Nonpriority Claims" at bounding box center [120, 403] width 199 height 26
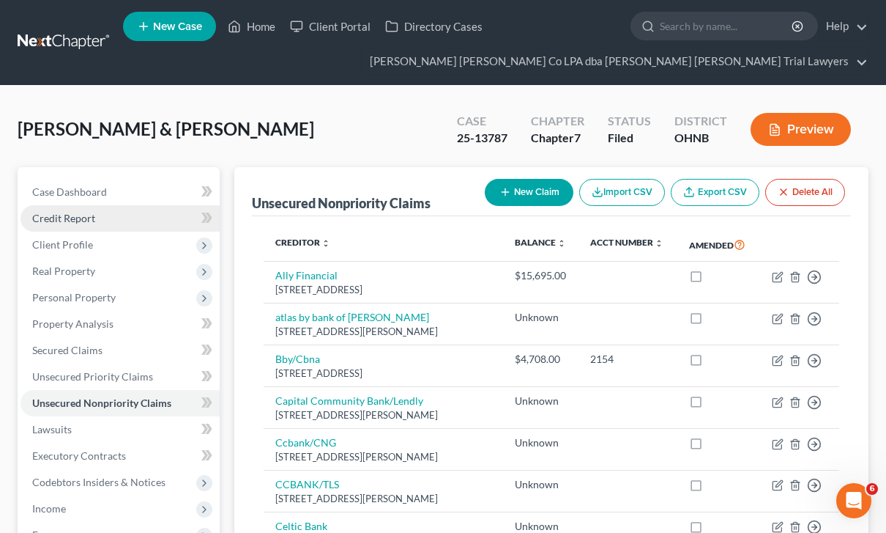
click at [133, 220] on link "Credit Report" at bounding box center [120, 218] width 199 height 26
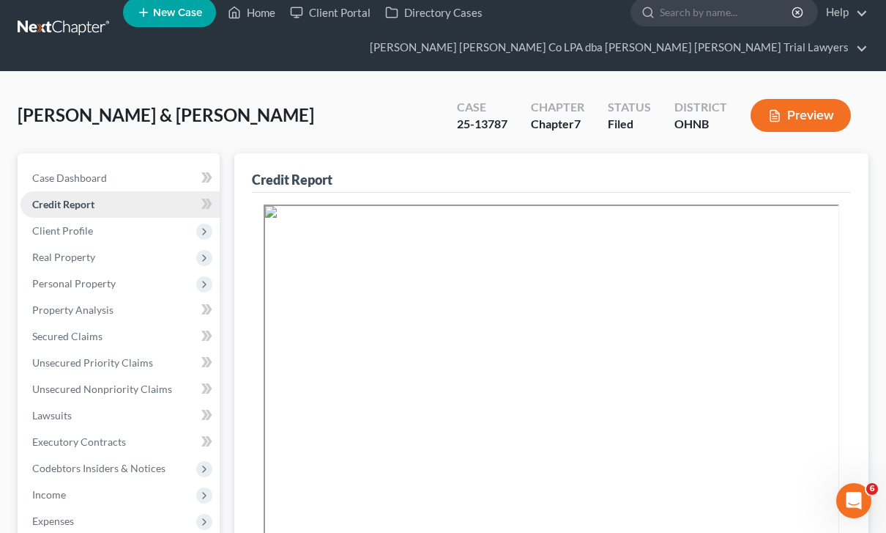
scroll to position [20, 0]
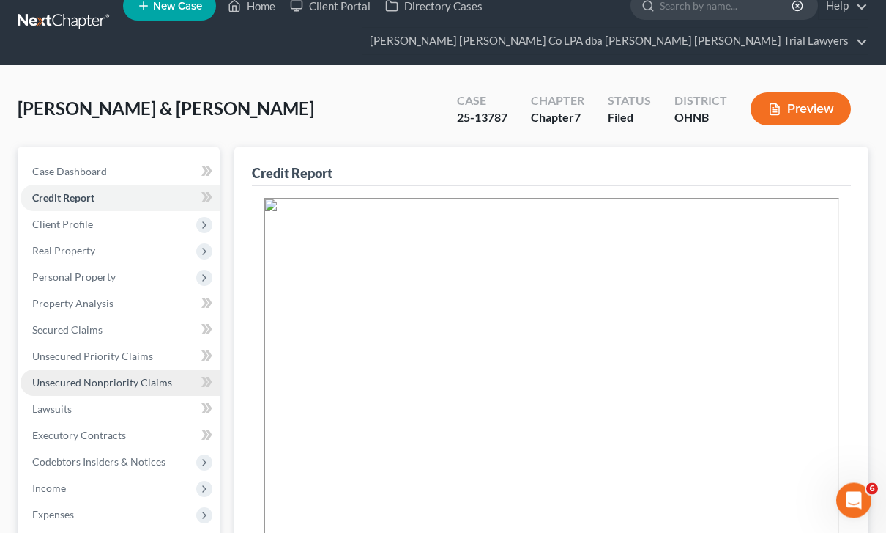
click at [144, 383] on span "Unsecured Nonpriority Claims" at bounding box center [102, 382] width 140 height 12
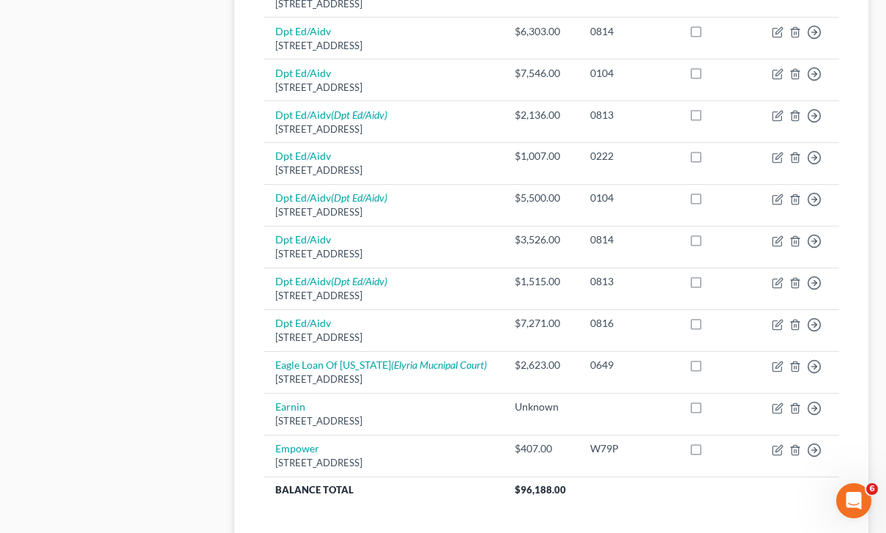
scroll to position [1166, 0]
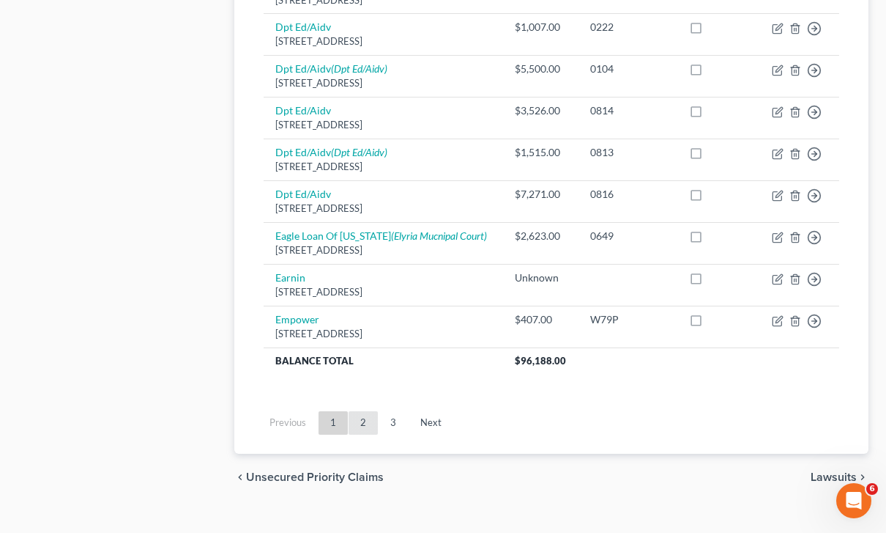
click at [370, 434] on link "2" at bounding box center [363, 422] width 29 height 23
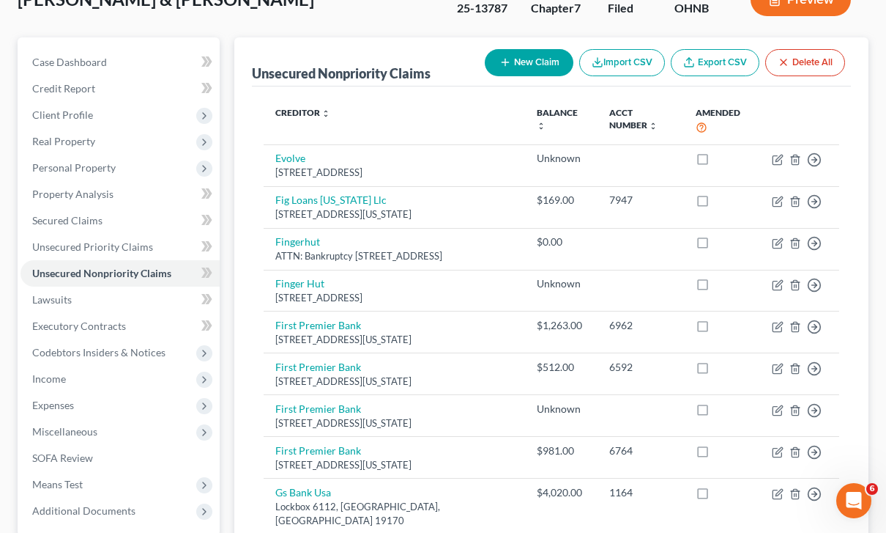
scroll to position [127, 0]
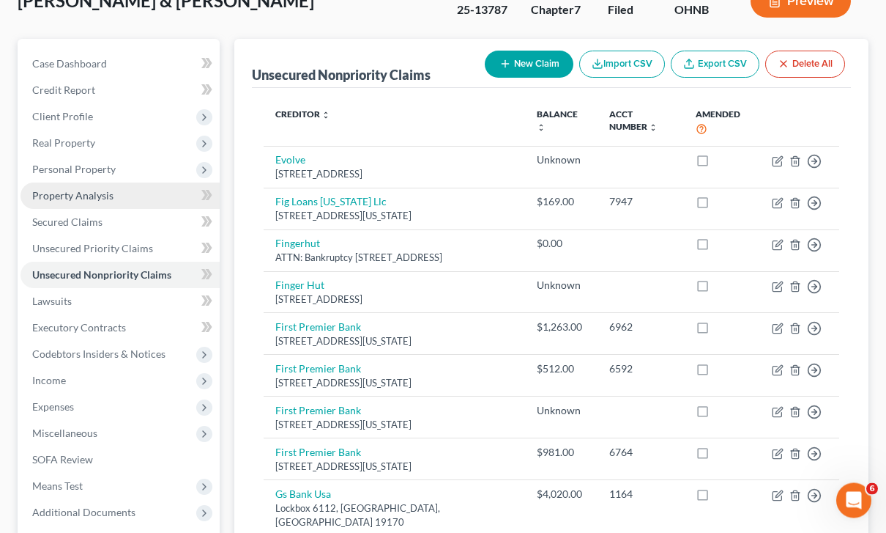
click at [125, 192] on link "Property Analysis" at bounding box center [120, 196] width 199 height 26
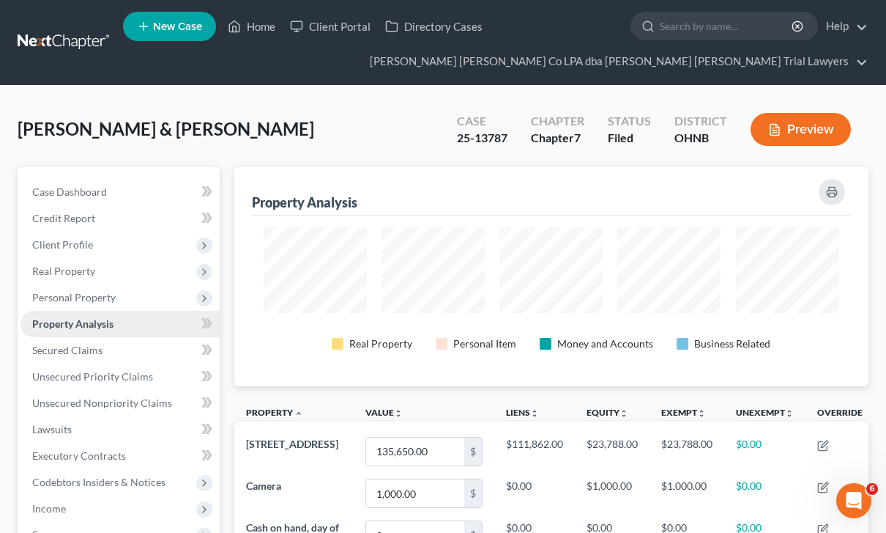
scroll to position [219, 634]
click at [130, 289] on span "Personal Property" at bounding box center [120, 297] width 199 height 26
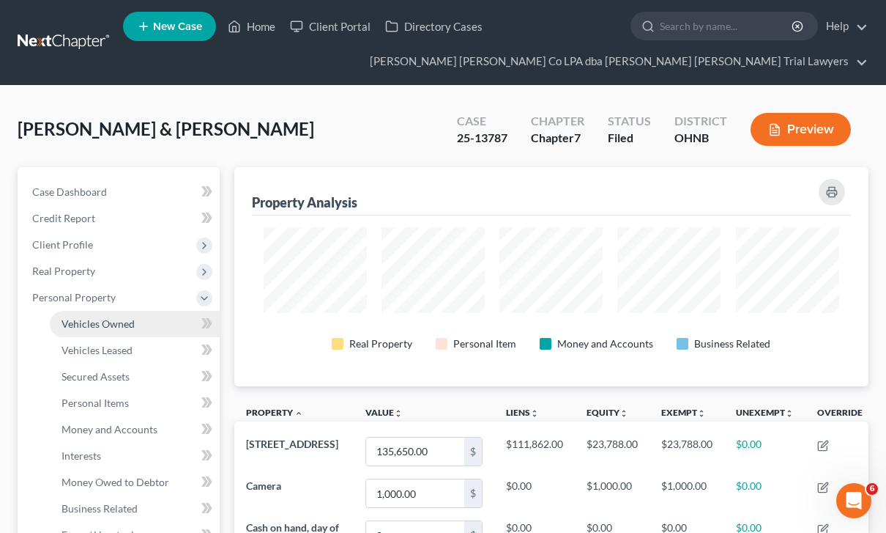
click at [150, 332] on link "Vehicles Owned" at bounding box center [135, 324] width 170 height 26
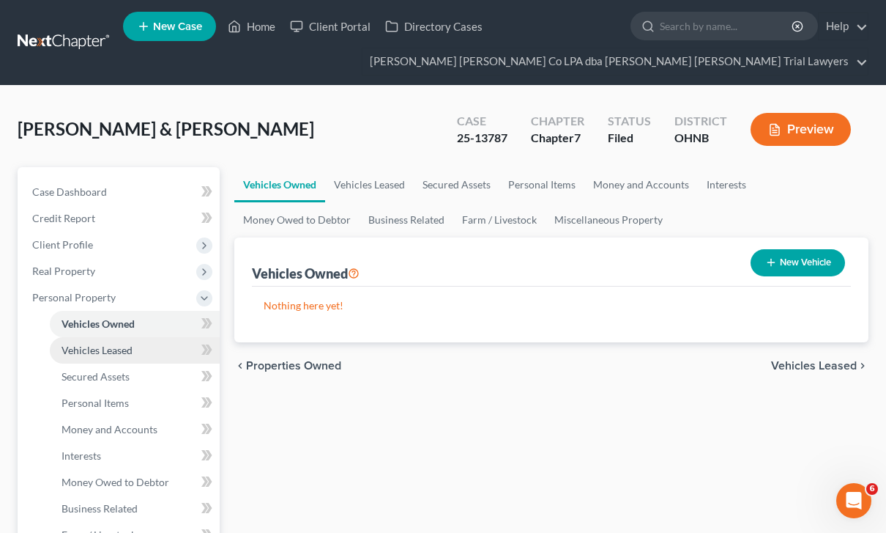
click at [139, 358] on link "Vehicles Leased" at bounding box center [135, 350] width 170 height 26
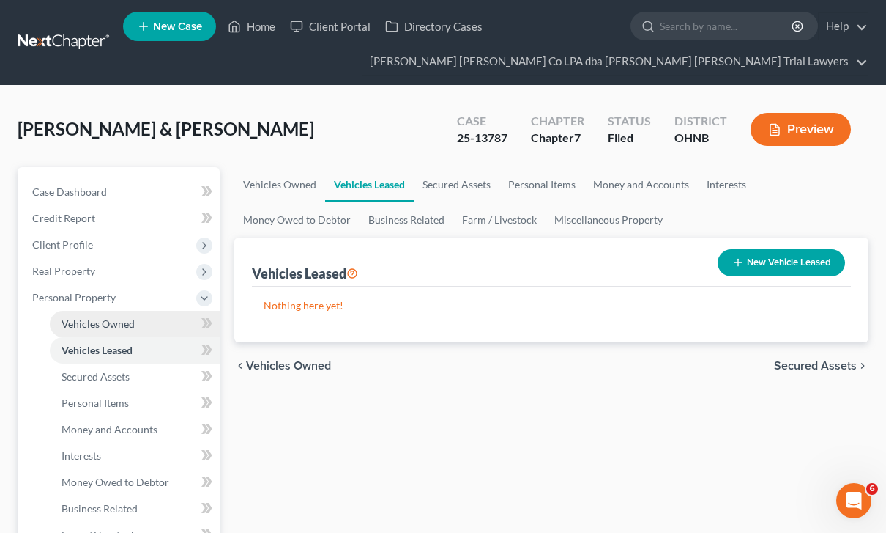
click at [154, 320] on link "Vehicles Owned" at bounding box center [135, 324] width 170 height 26
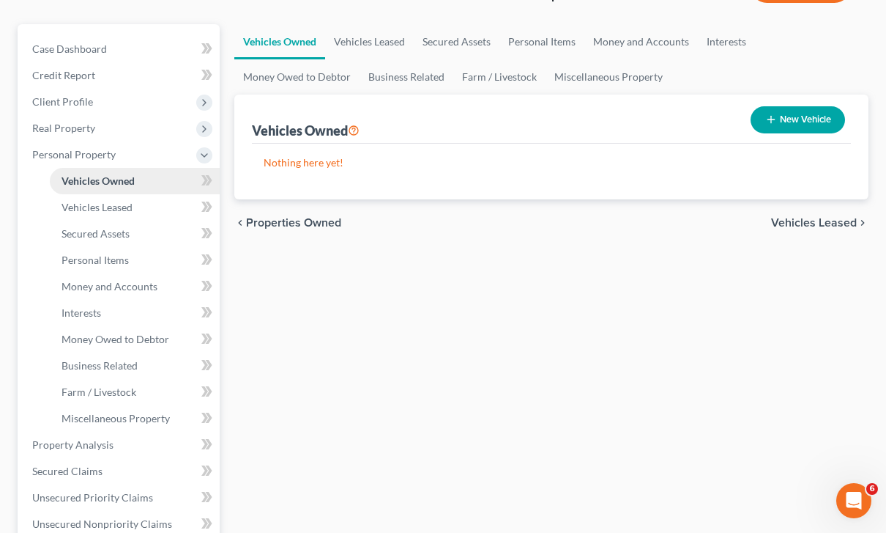
scroll to position [141, 0]
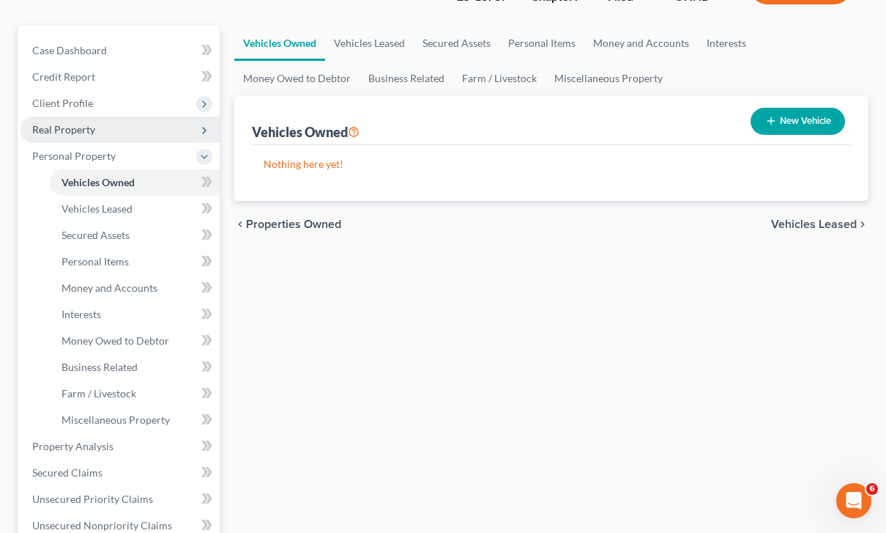
click at [123, 128] on span "Real Property" at bounding box center [120, 129] width 199 height 26
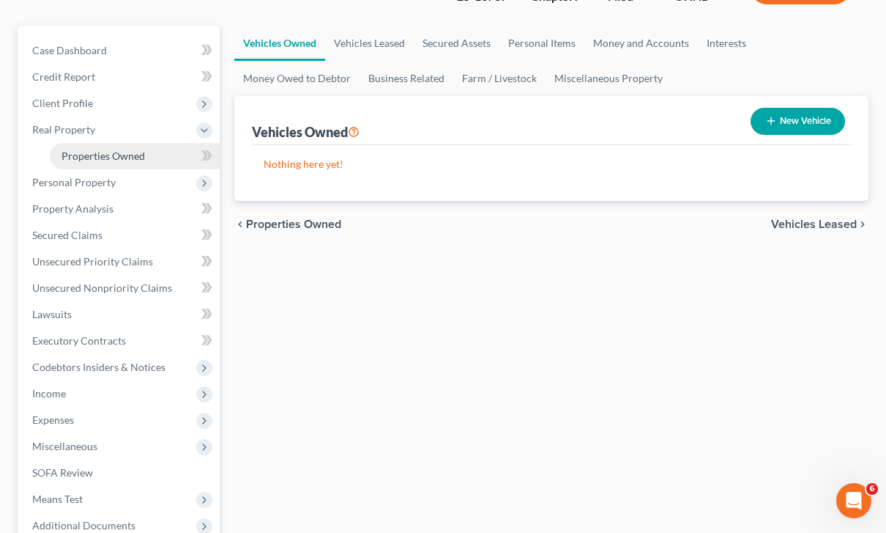
click at [149, 160] on link "Properties Owned" at bounding box center [135, 156] width 170 height 26
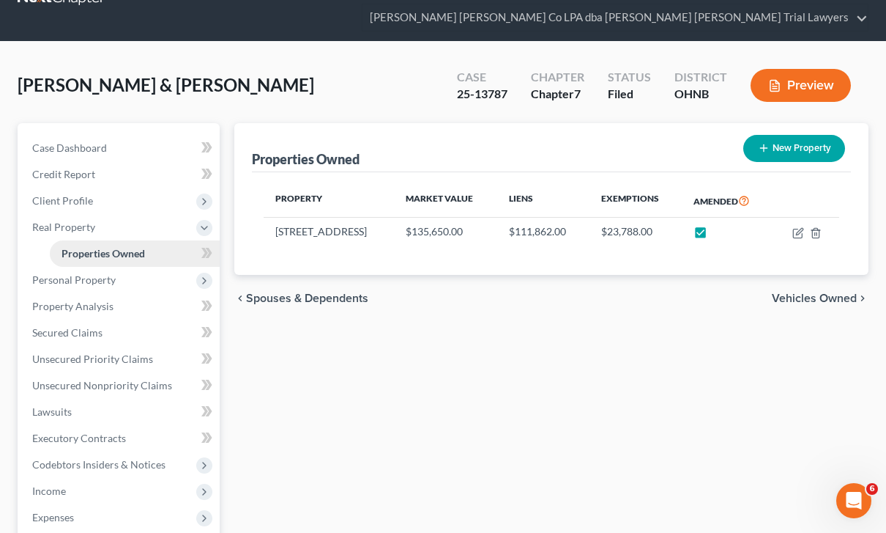
scroll to position [45, 0]
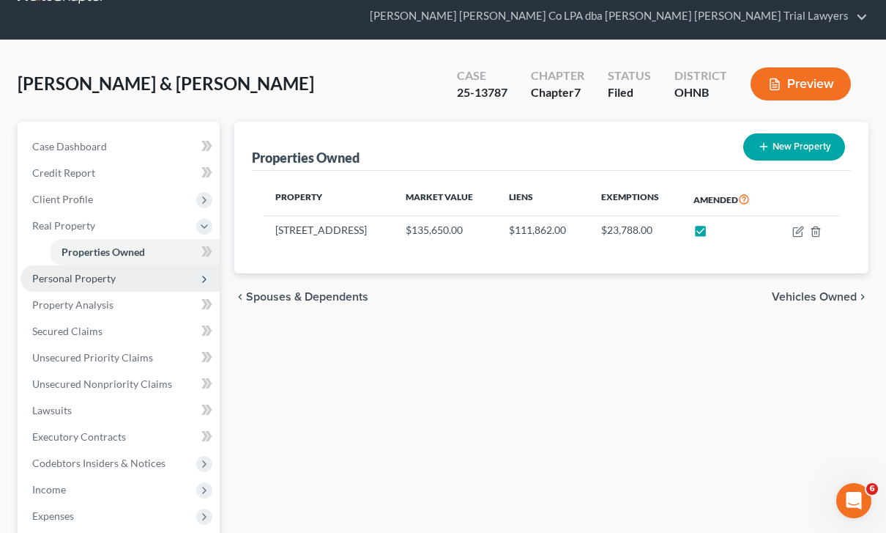
click at [123, 278] on span "Personal Property" at bounding box center [120, 278] width 199 height 26
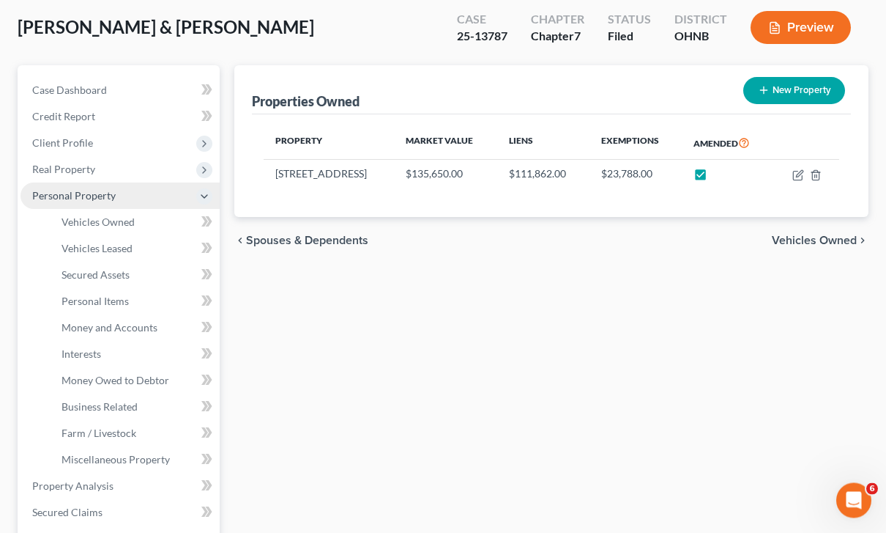
scroll to position [102, 0]
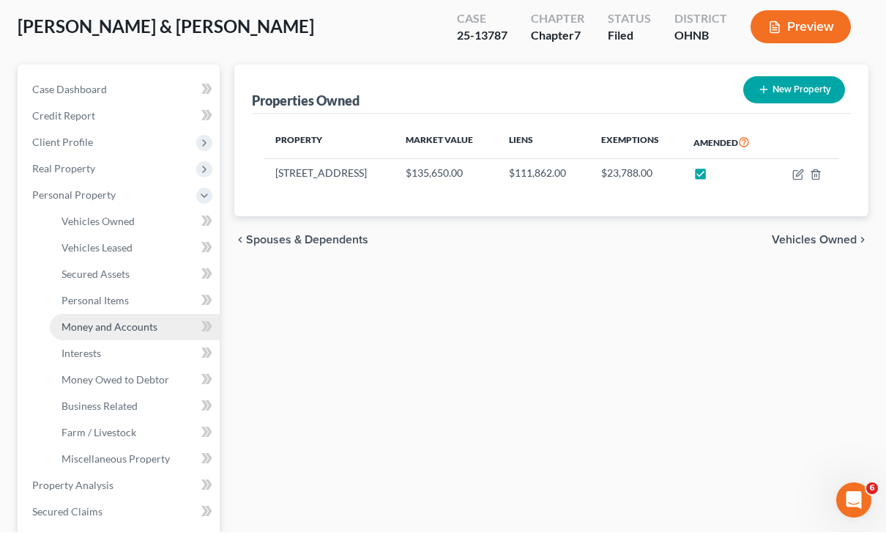
click at [158, 331] on link "Money and Accounts" at bounding box center [135, 327] width 170 height 26
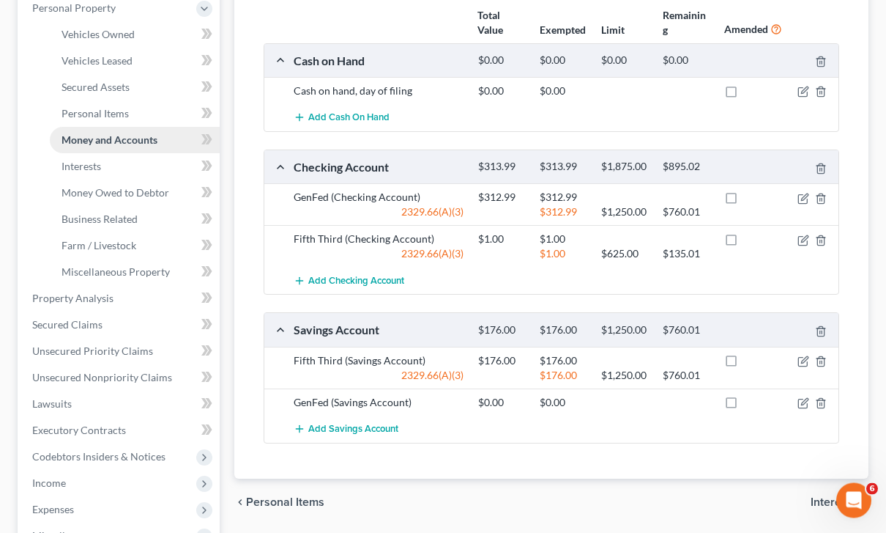
scroll to position [291, 0]
